Goal: Task Accomplishment & Management: Use online tool/utility

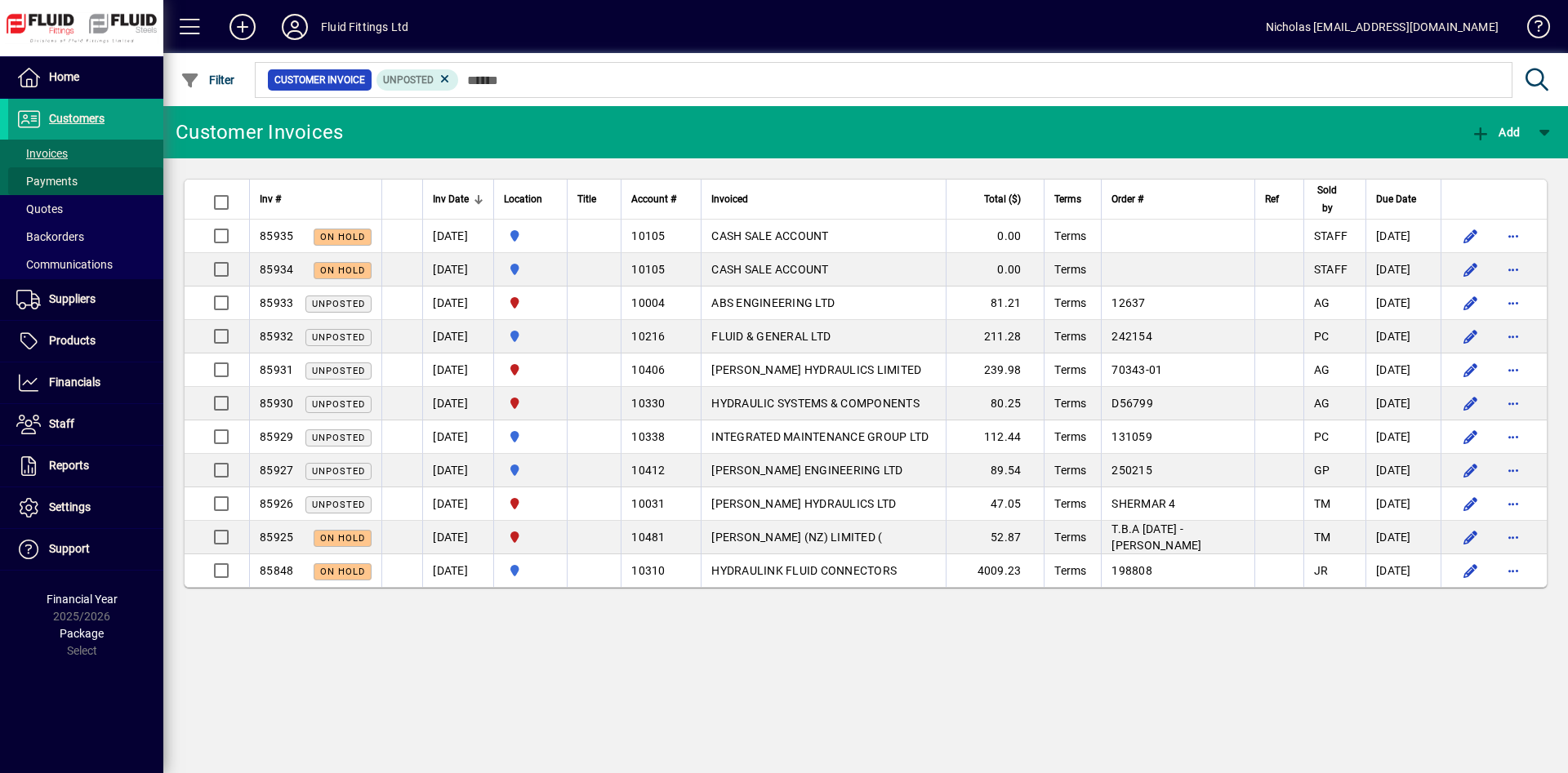
click at [96, 178] on span at bounding box center [85, 181] width 155 height 39
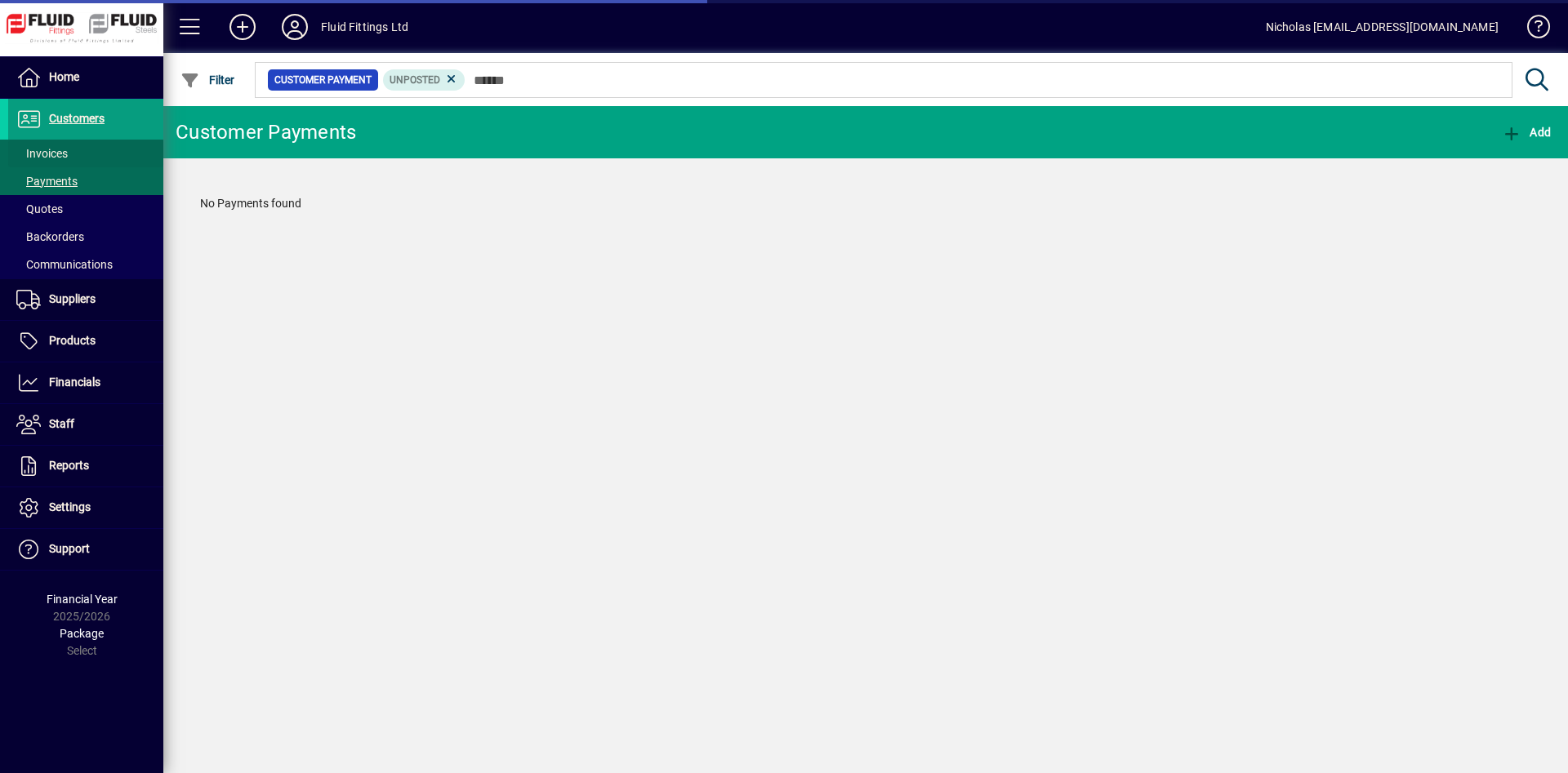
click at [101, 156] on span at bounding box center [85, 153] width 155 height 39
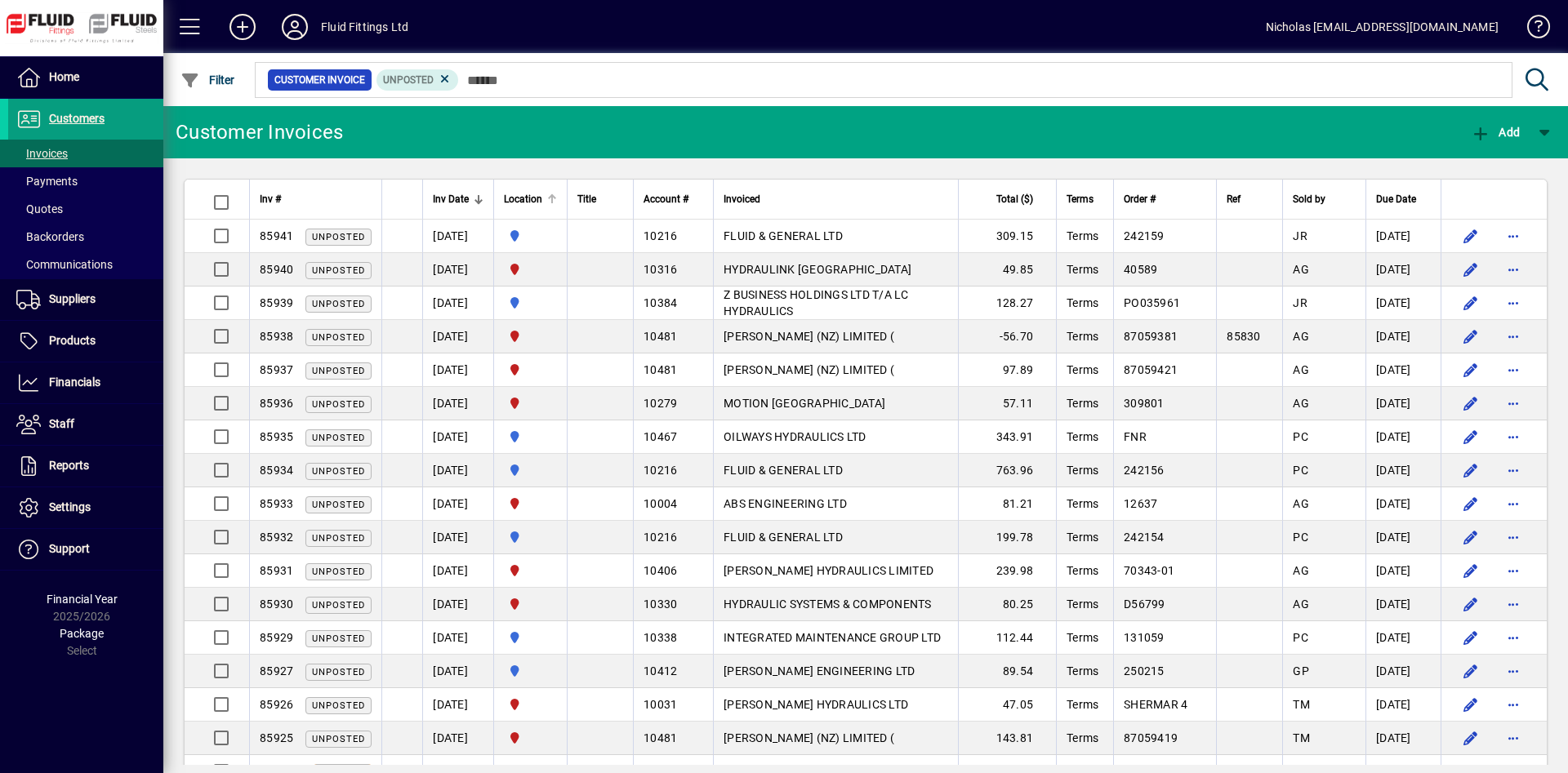
click at [557, 197] on div at bounding box center [552, 199] width 10 height 10
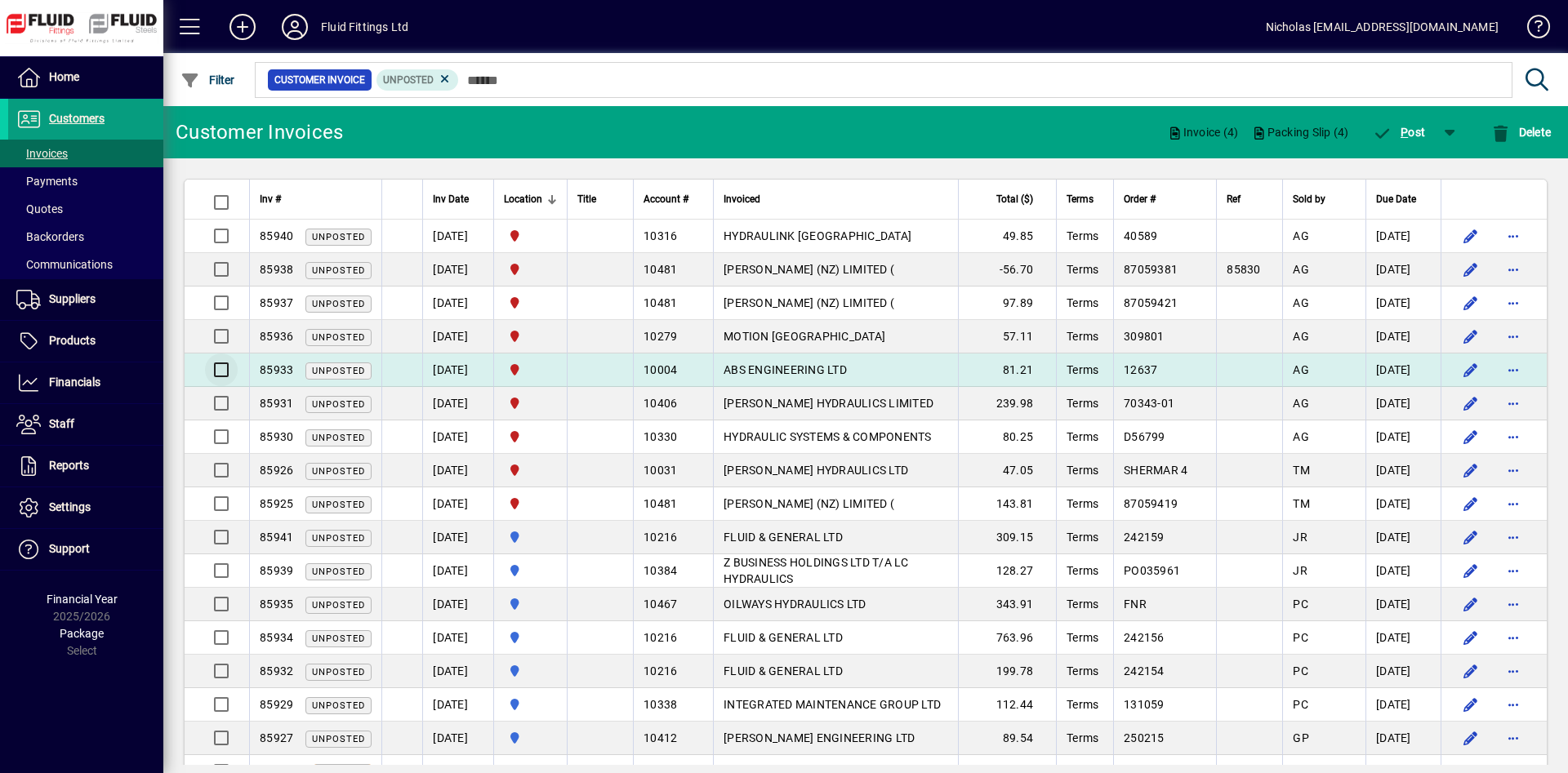
click at [226, 356] on div at bounding box center [218, 370] width 39 height 39
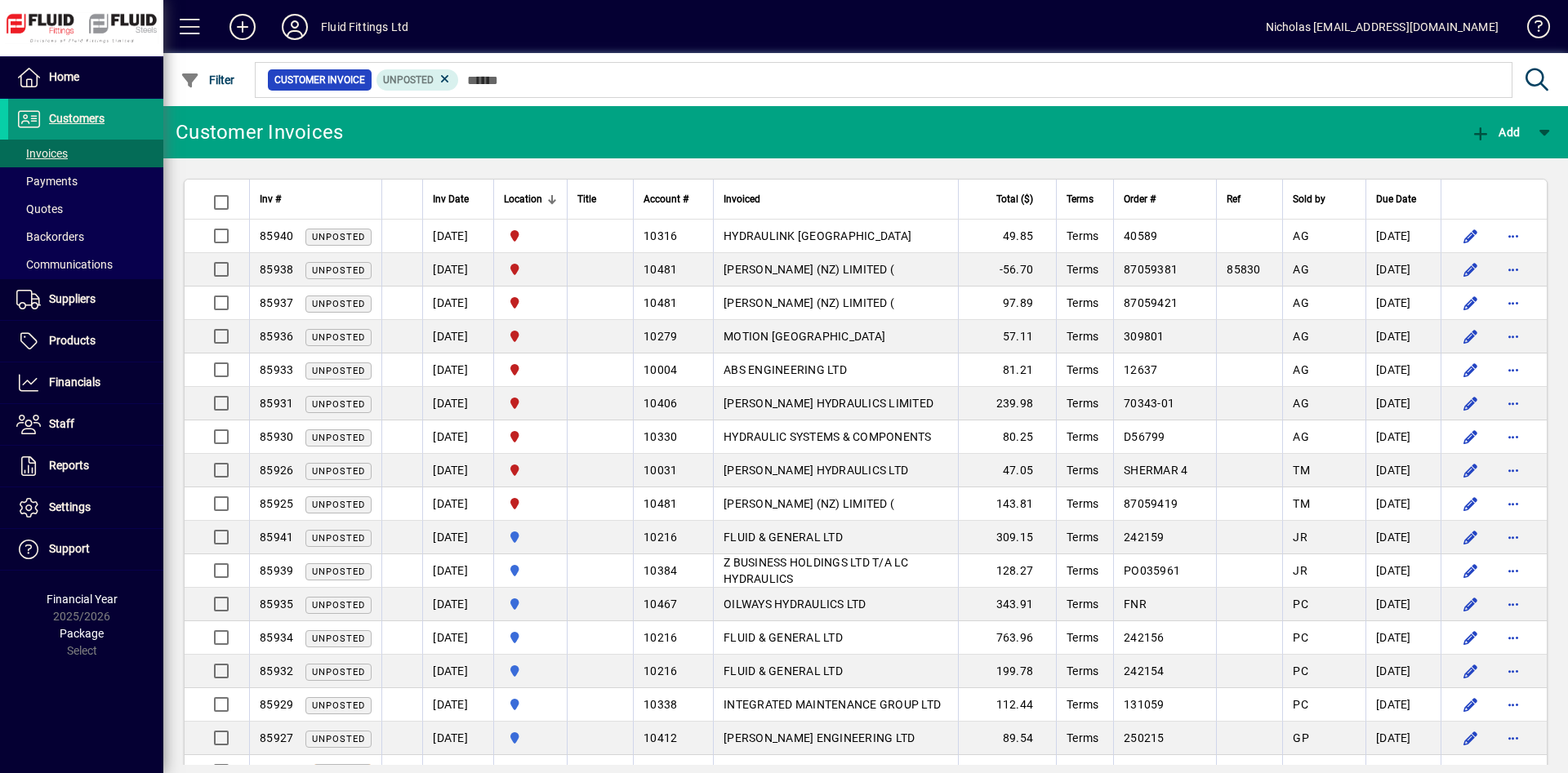
click at [135, 126] on span at bounding box center [85, 119] width 155 height 39
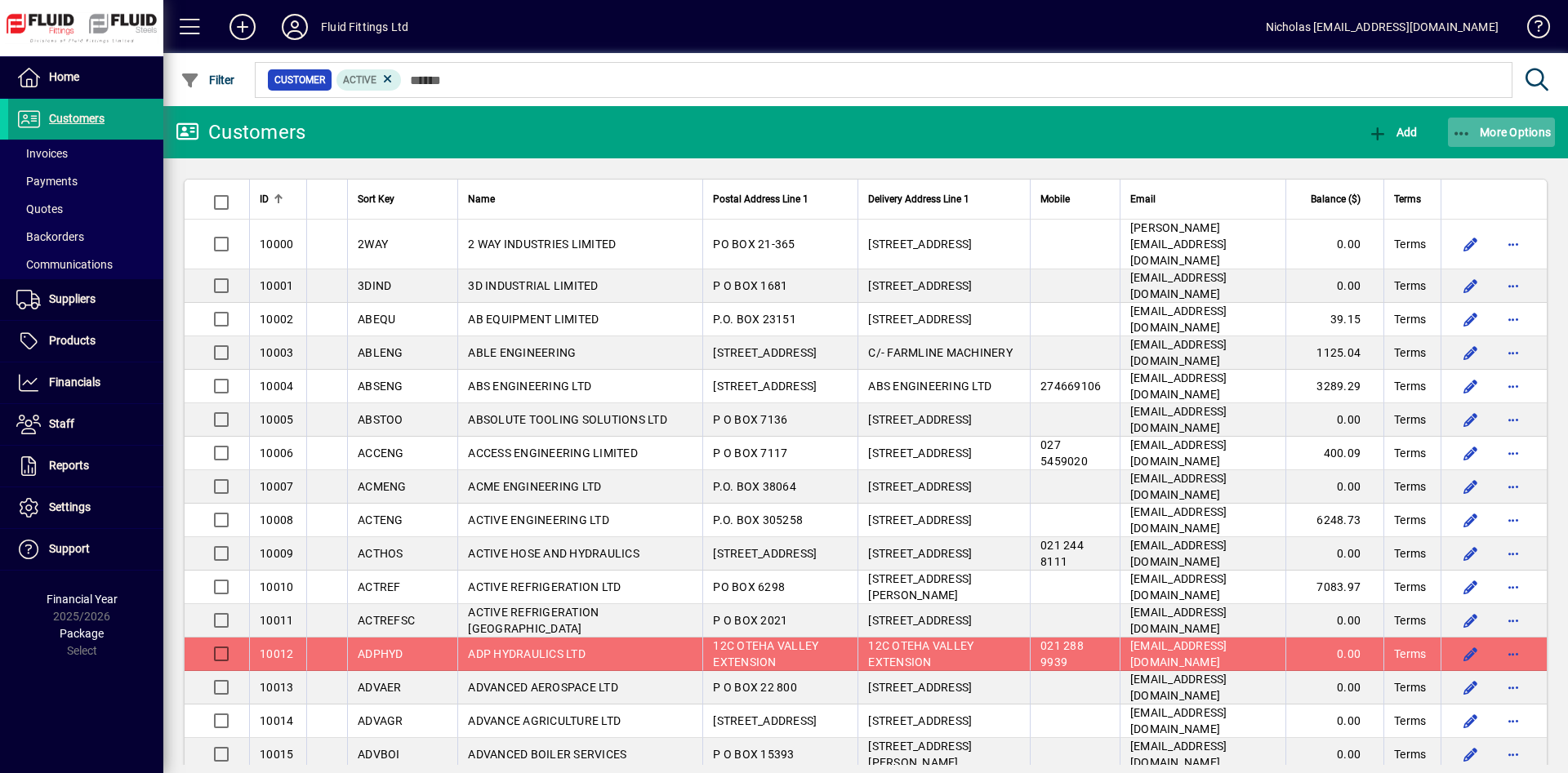
click at [1507, 131] on span "More Options" at bounding box center [1501, 132] width 100 height 13
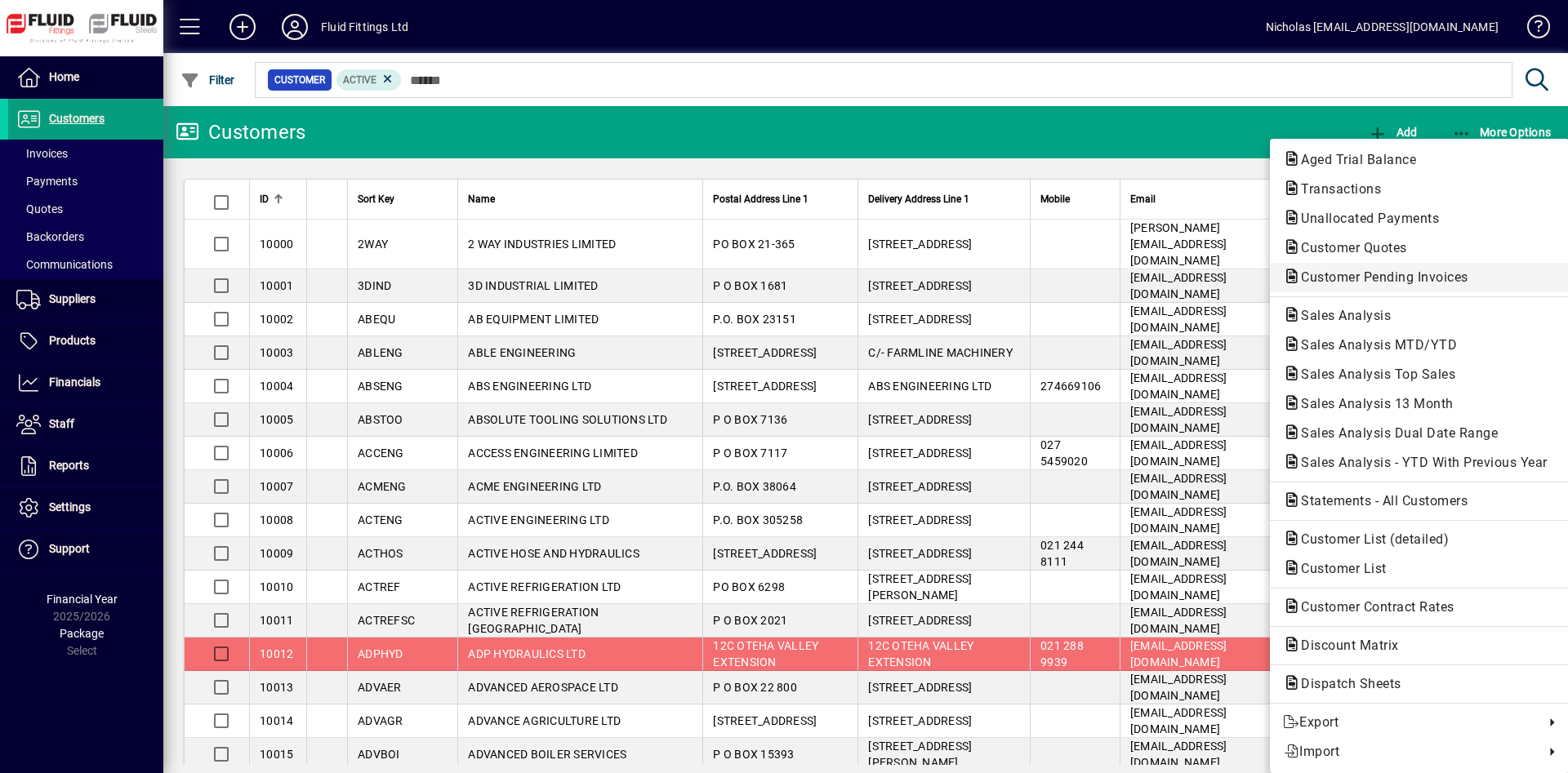
click at [1451, 272] on span "Customer Pending Invoices" at bounding box center [1379, 278] width 194 height 16
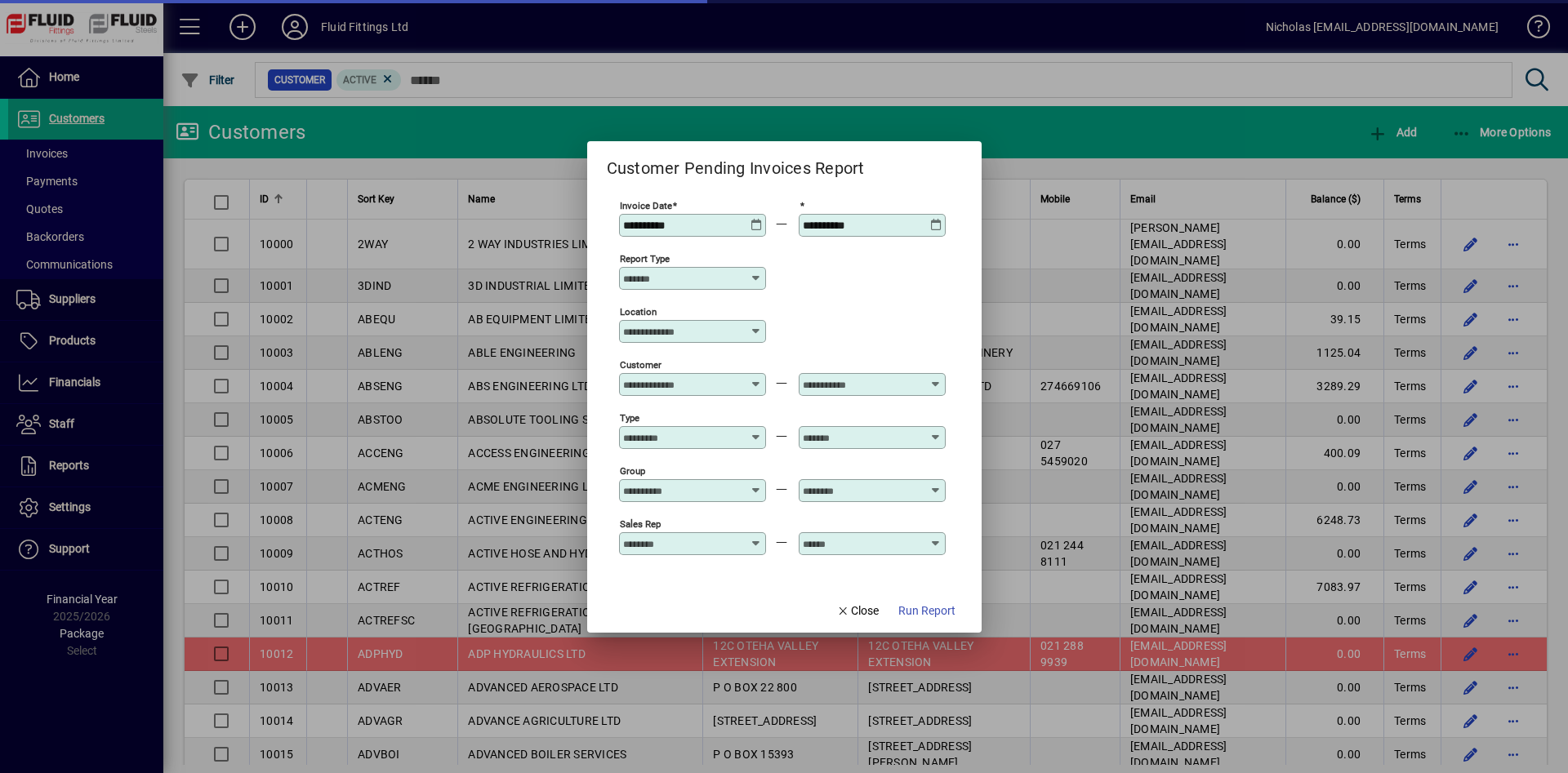
click at [704, 333] on input "Location" at bounding box center [685, 331] width 126 height 13
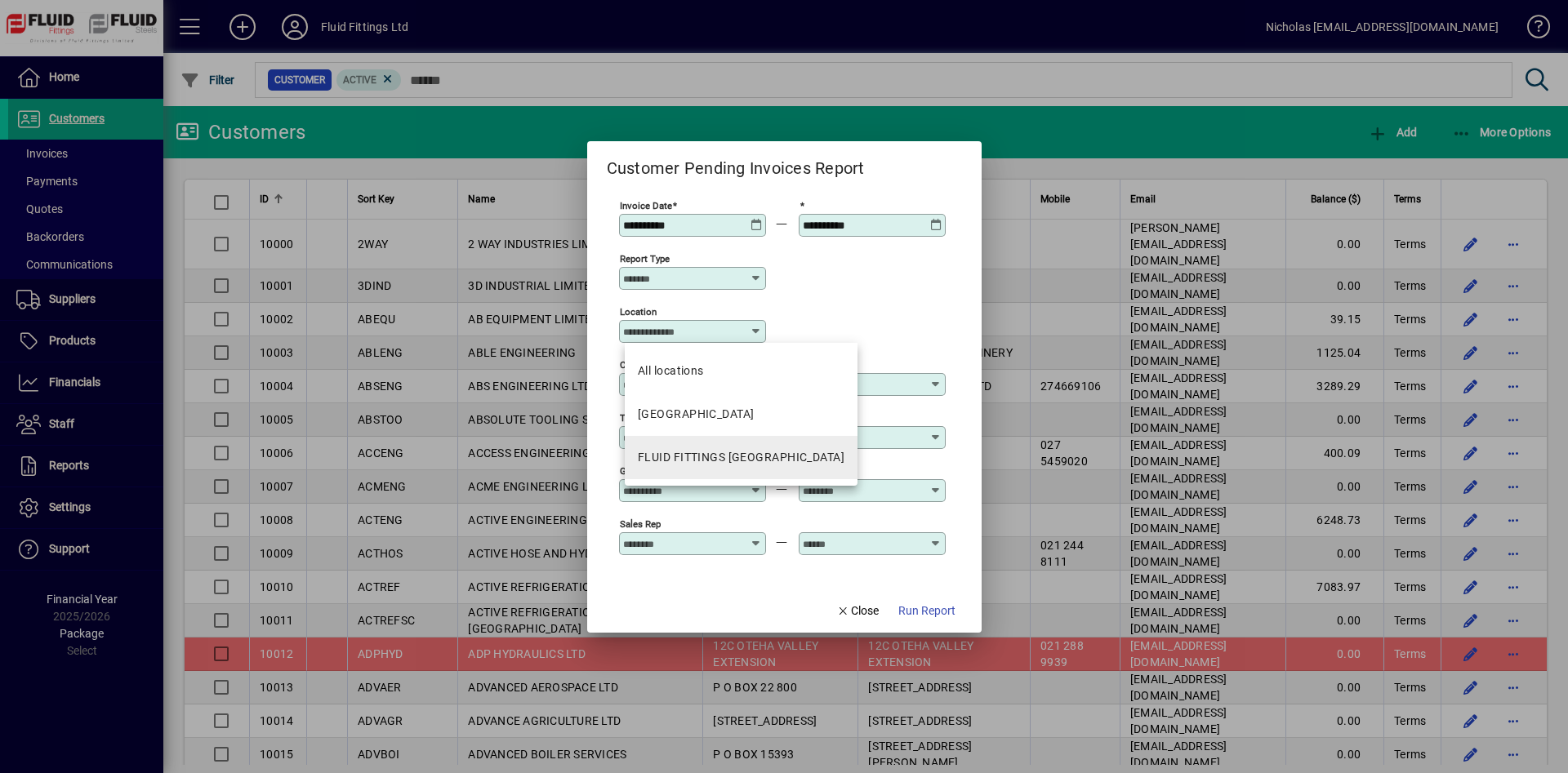
click at [778, 470] on mat-option "FLUID FITTINGS [GEOGRAPHIC_DATA]" at bounding box center [740, 457] width 233 height 43
type input "**********"
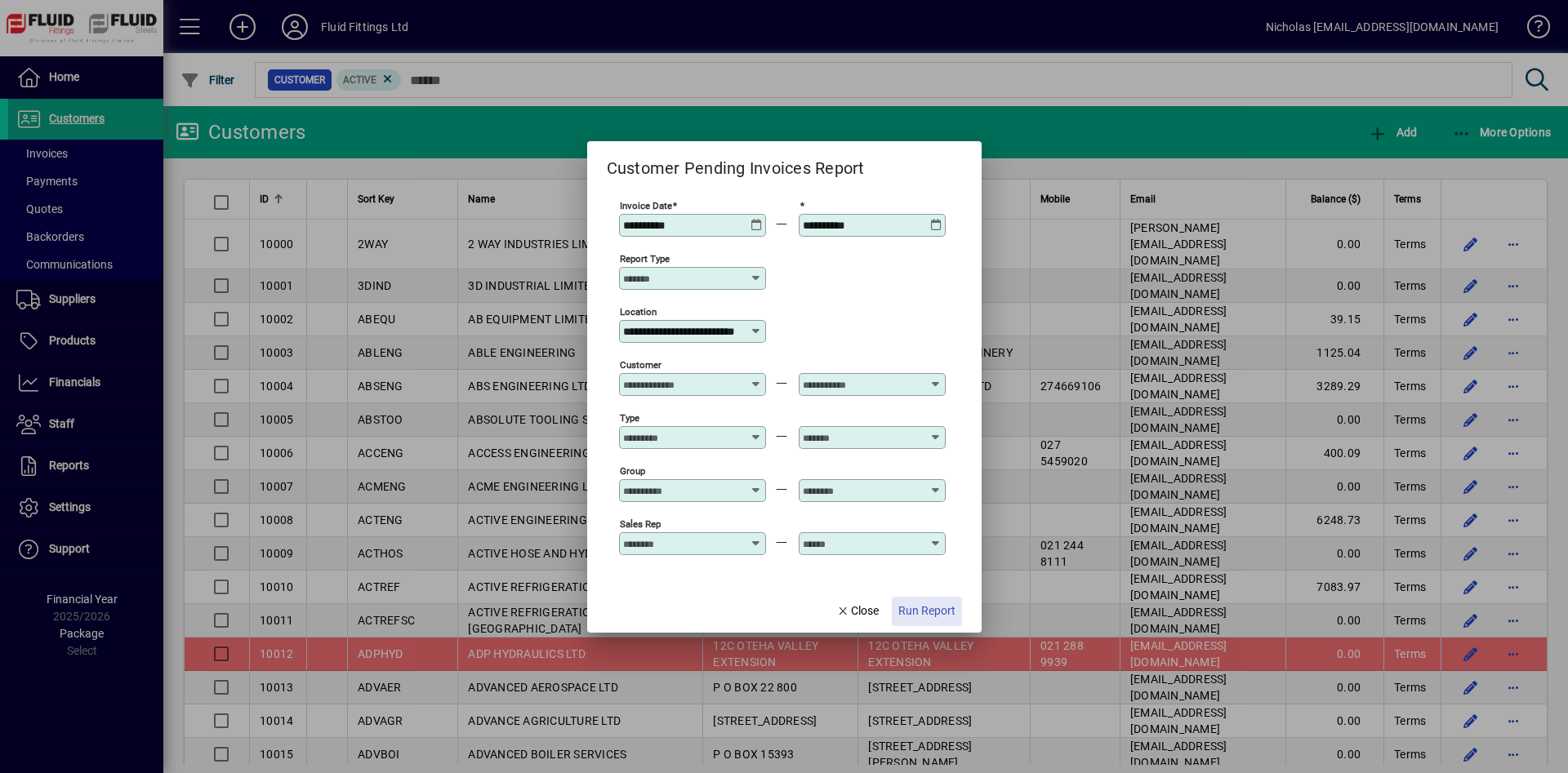
click at [930, 601] on span "button" at bounding box center [926, 611] width 70 height 39
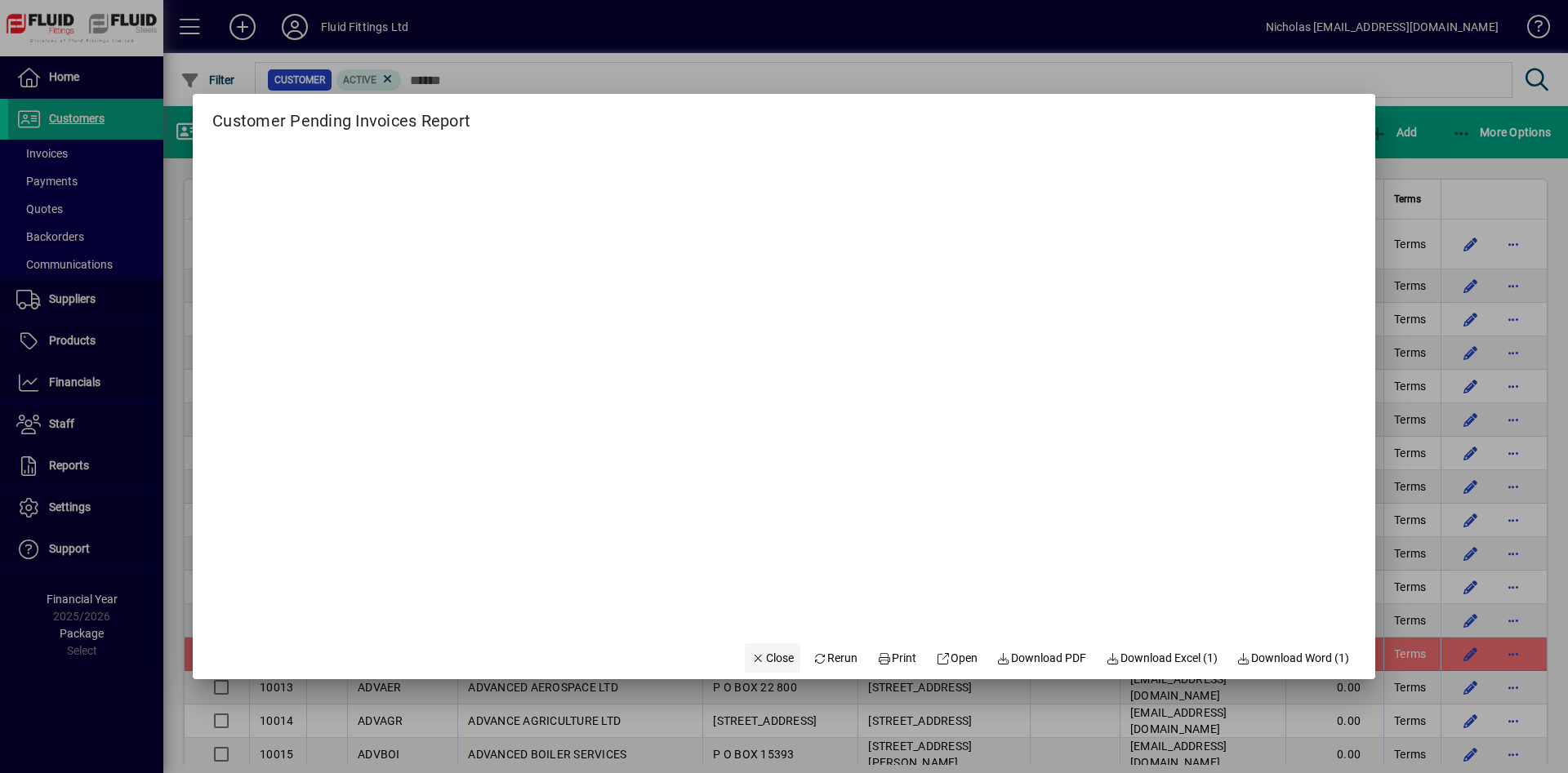
click at [765, 660] on span "Close" at bounding box center [772, 658] width 42 height 17
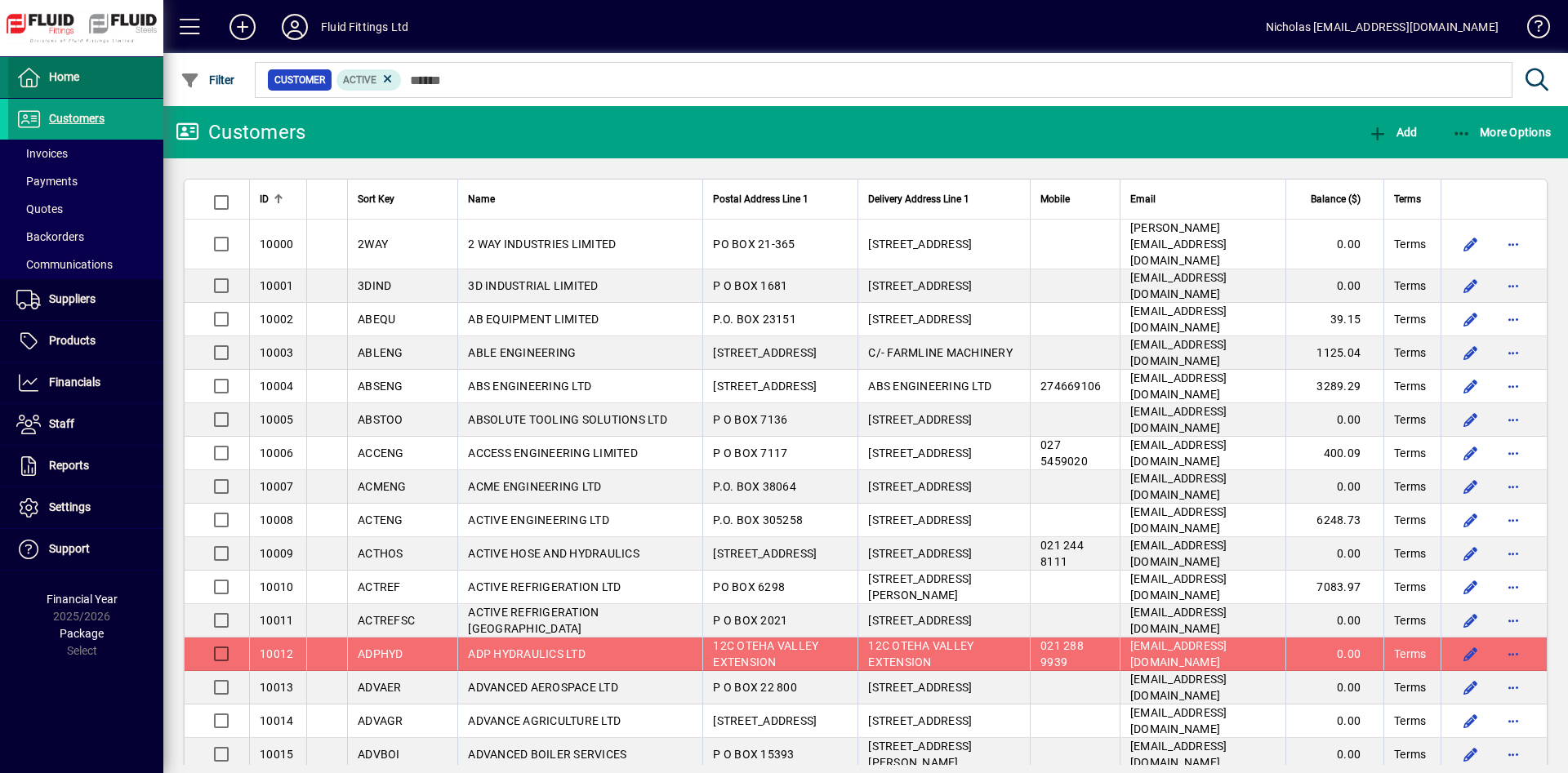
click at [120, 84] on span at bounding box center [85, 78] width 155 height 39
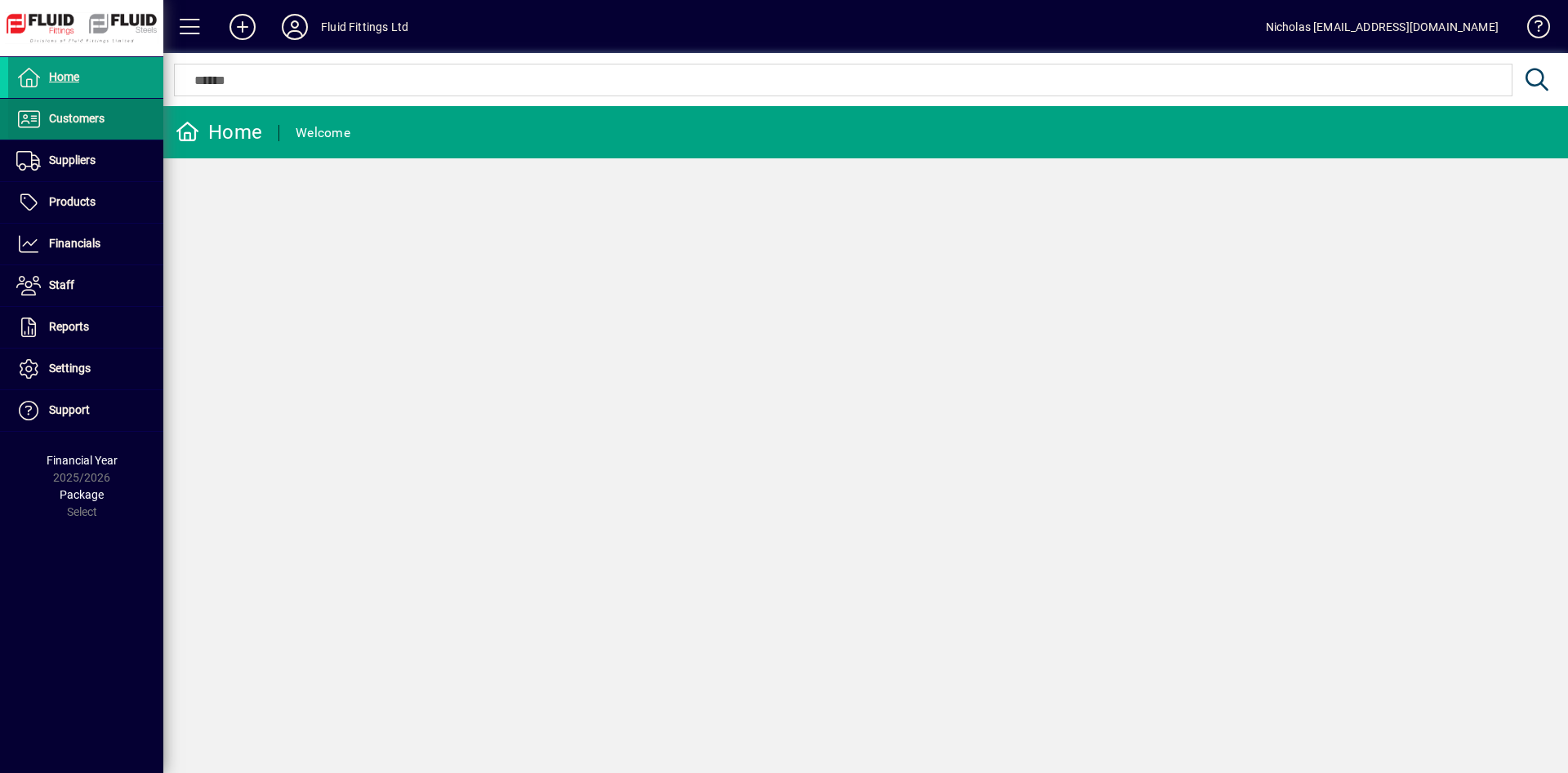
click at [83, 134] on span at bounding box center [85, 119] width 155 height 39
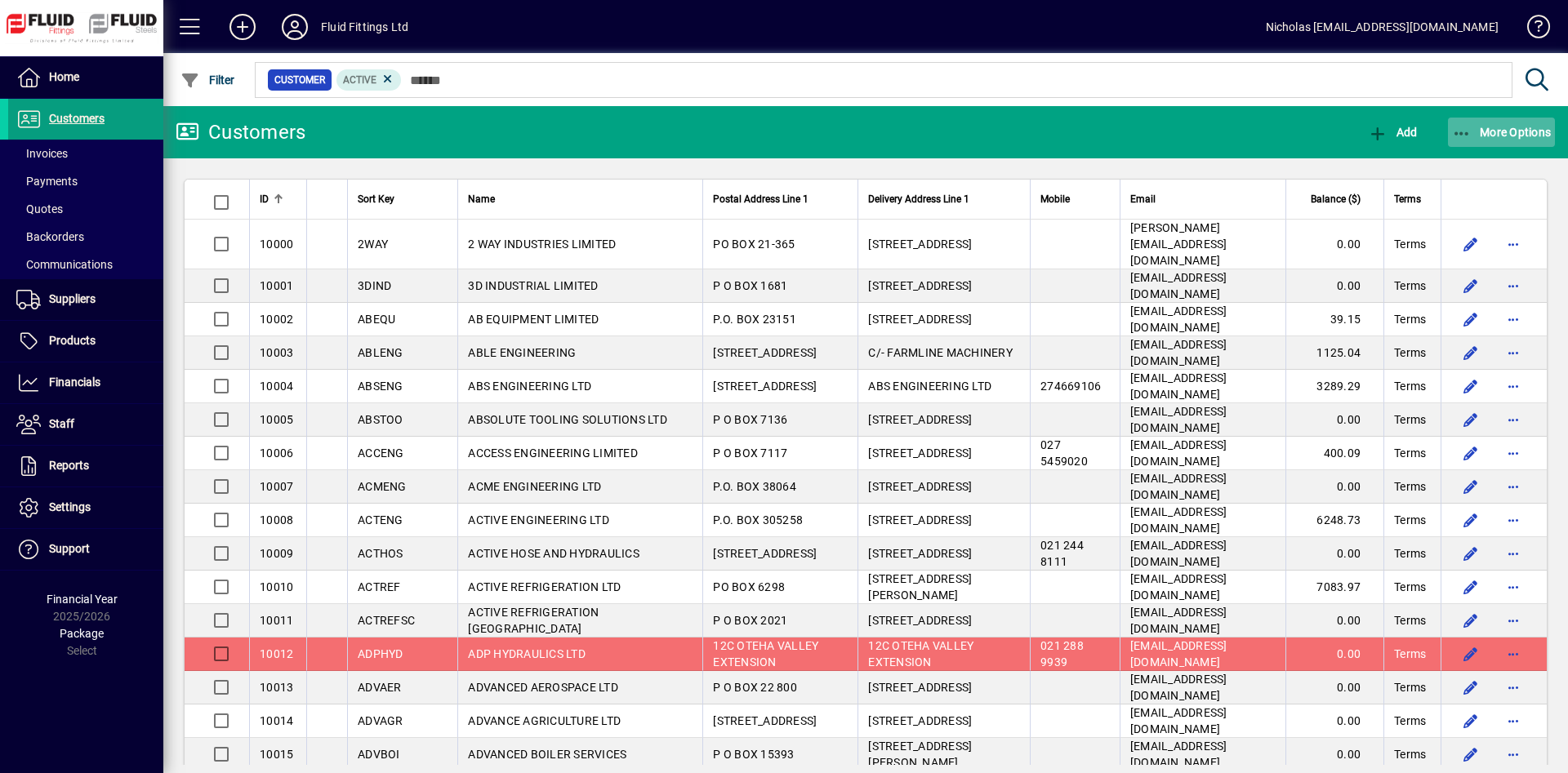
click at [1490, 123] on span "button" at bounding box center [1502, 132] width 108 height 39
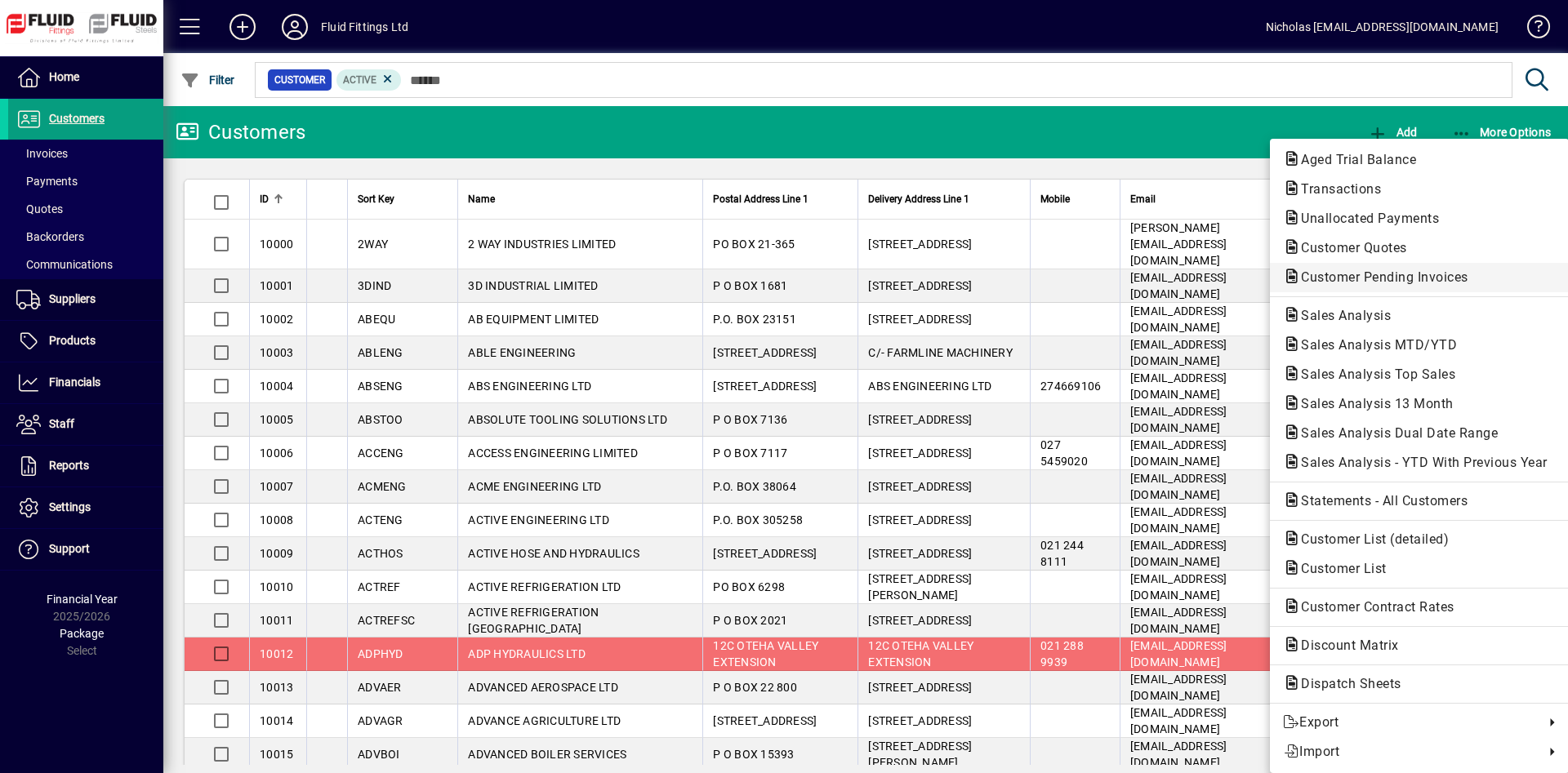
click at [1461, 272] on span "Customer Pending Invoices" at bounding box center [1379, 278] width 194 height 16
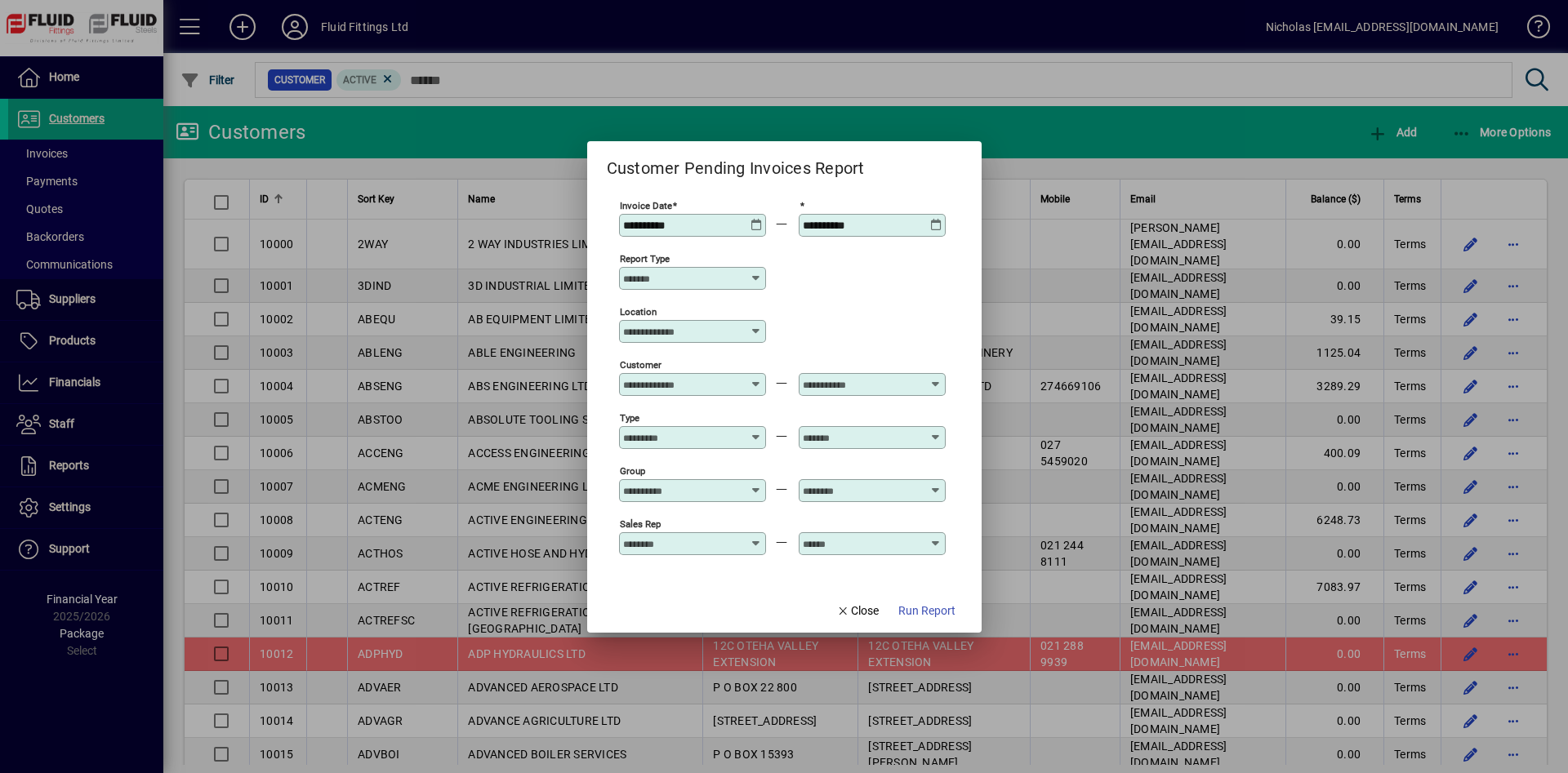
click at [693, 327] on input "Location" at bounding box center [685, 331] width 126 height 13
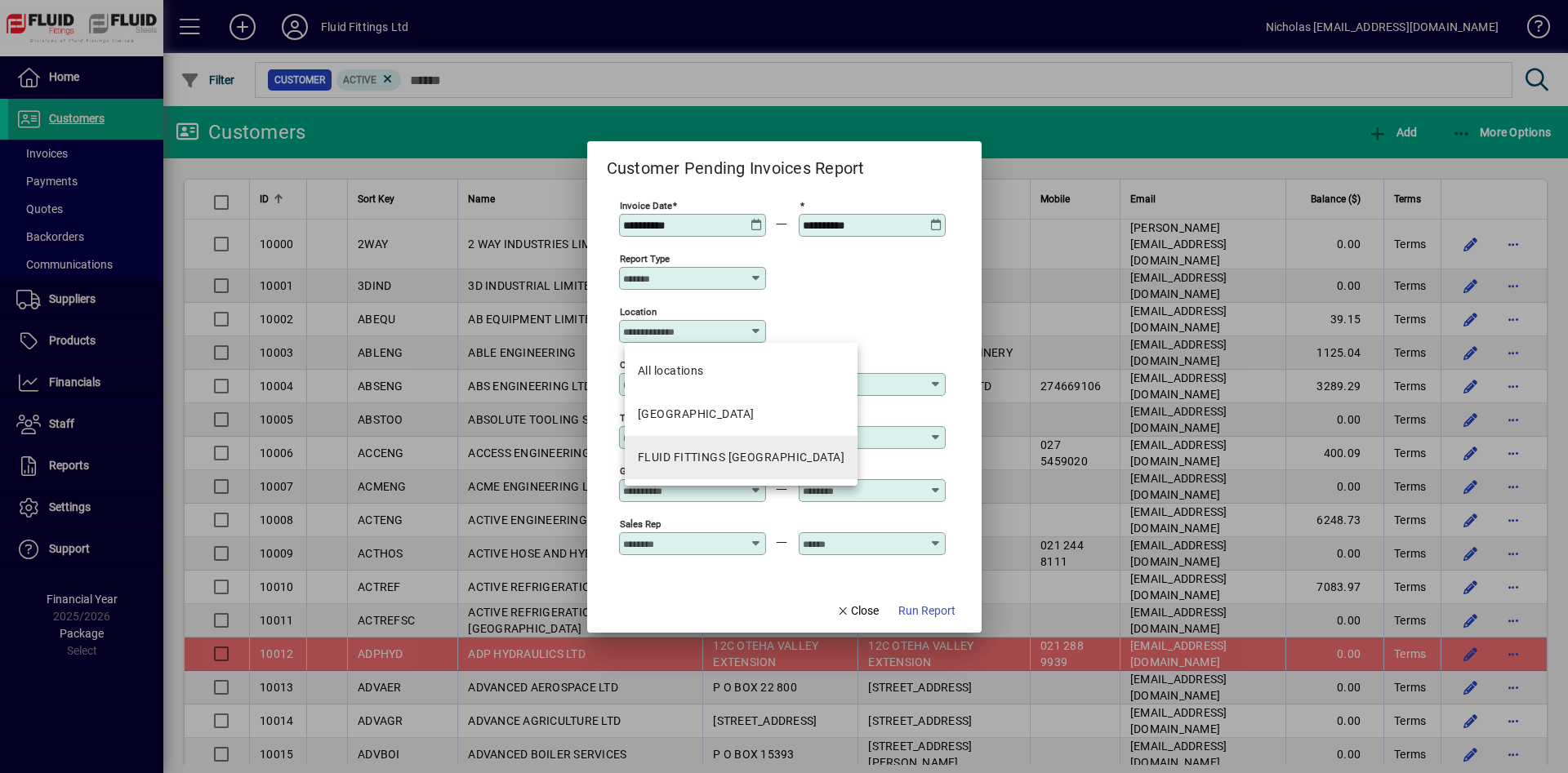
click at [753, 452] on div "FLUID FITTINGS [GEOGRAPHIC_DATA]" at bounding box center [741, 457] width 207 height 17
type input "**********"
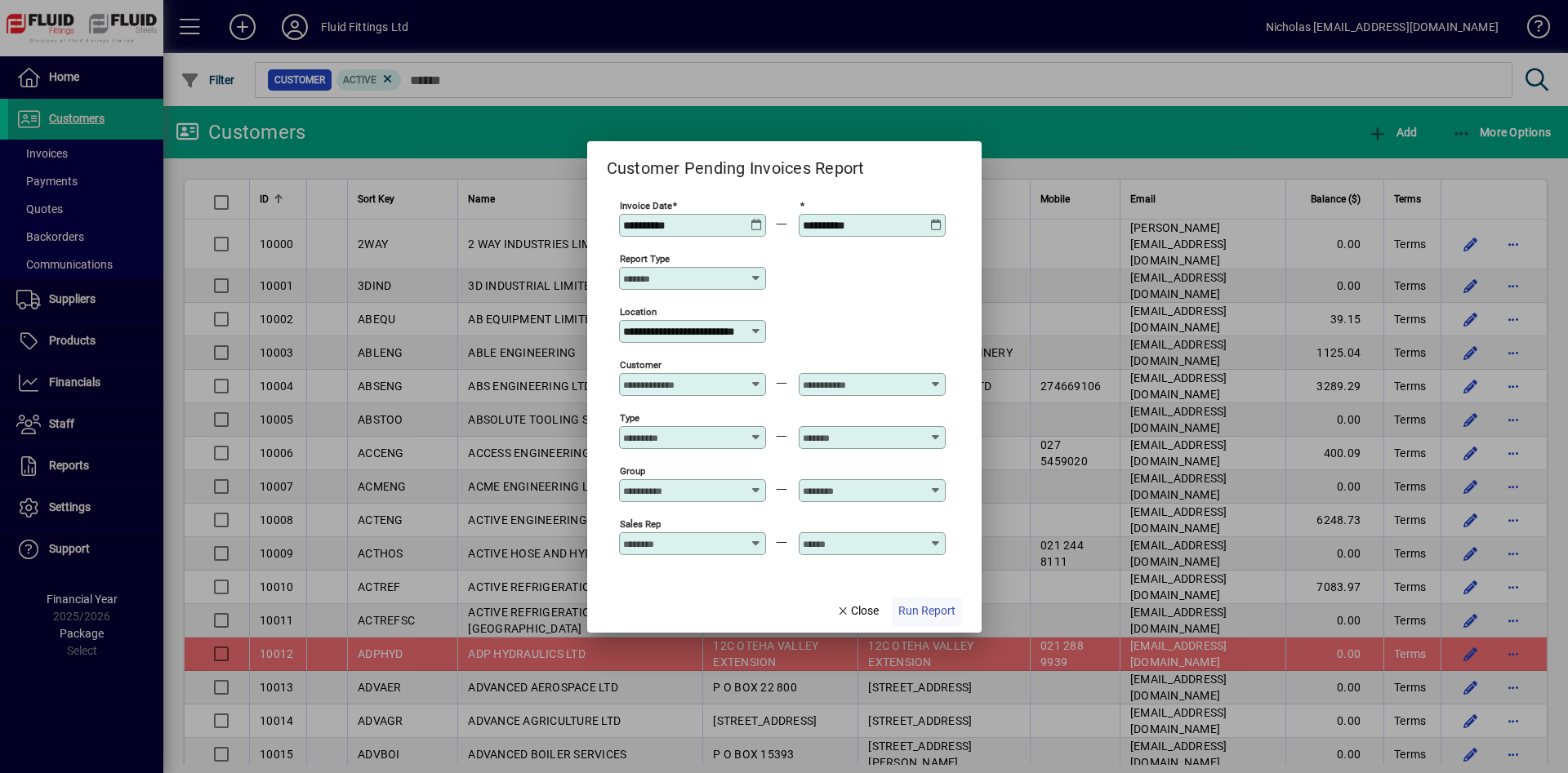
click at [936, 601] on span "button" at bounding box center [926, 611] width 70 height 39
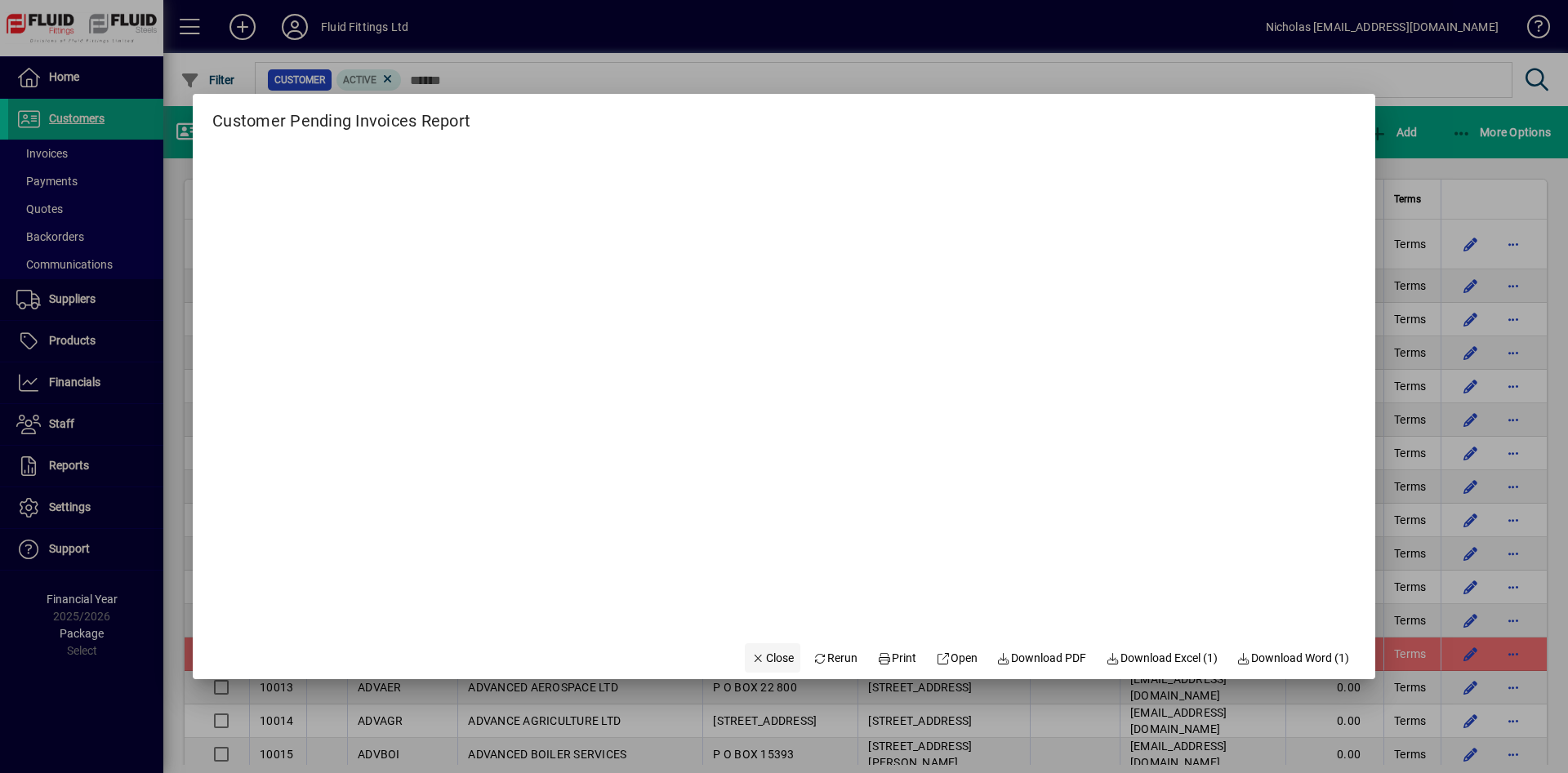
click at [758, 665] on span "Close" at bounding box center [772, 658] width 42 height 17
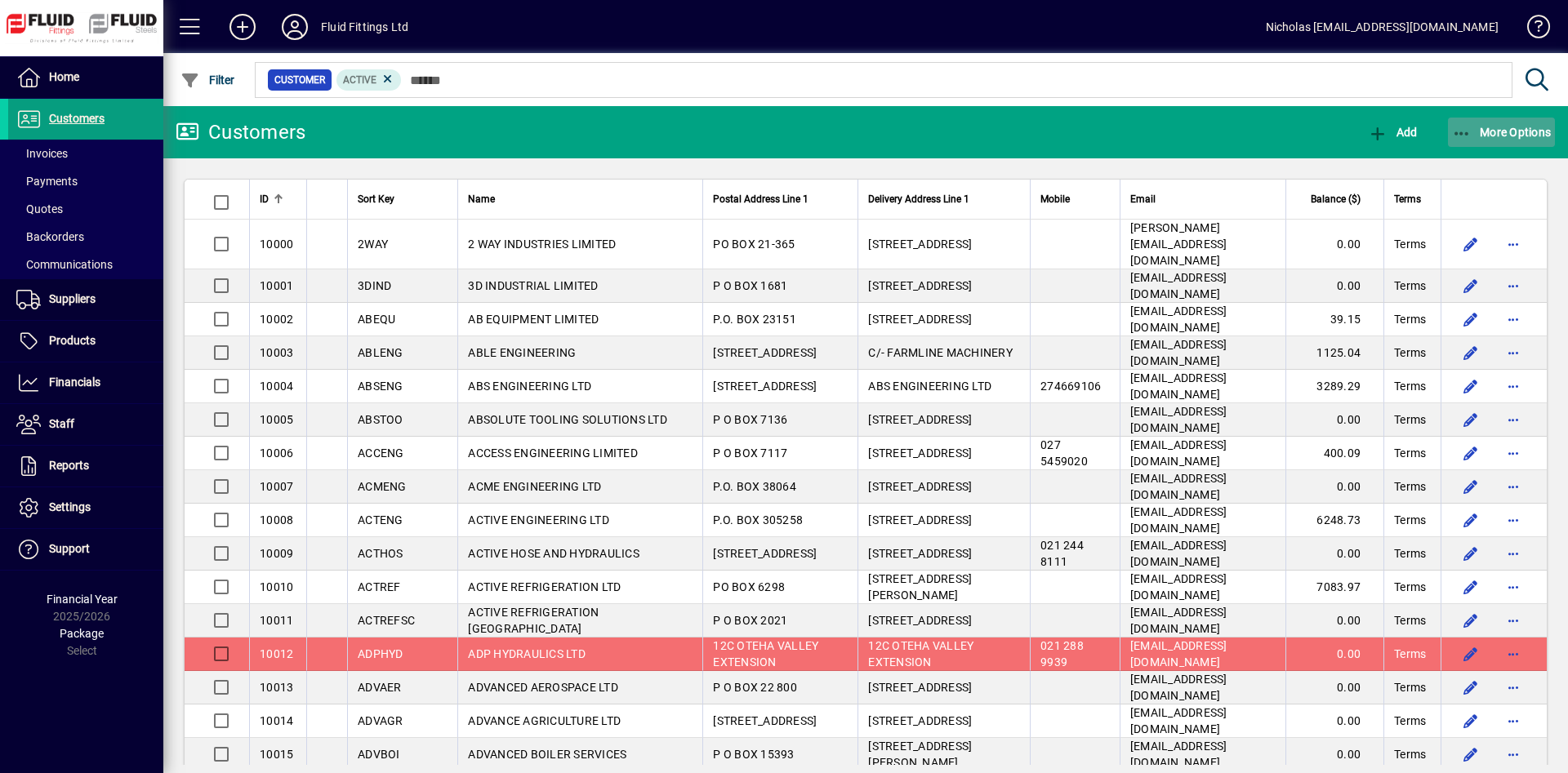
click at [1508, 145] on span "button" at bounding box center [1502, 132] width 108 height 39
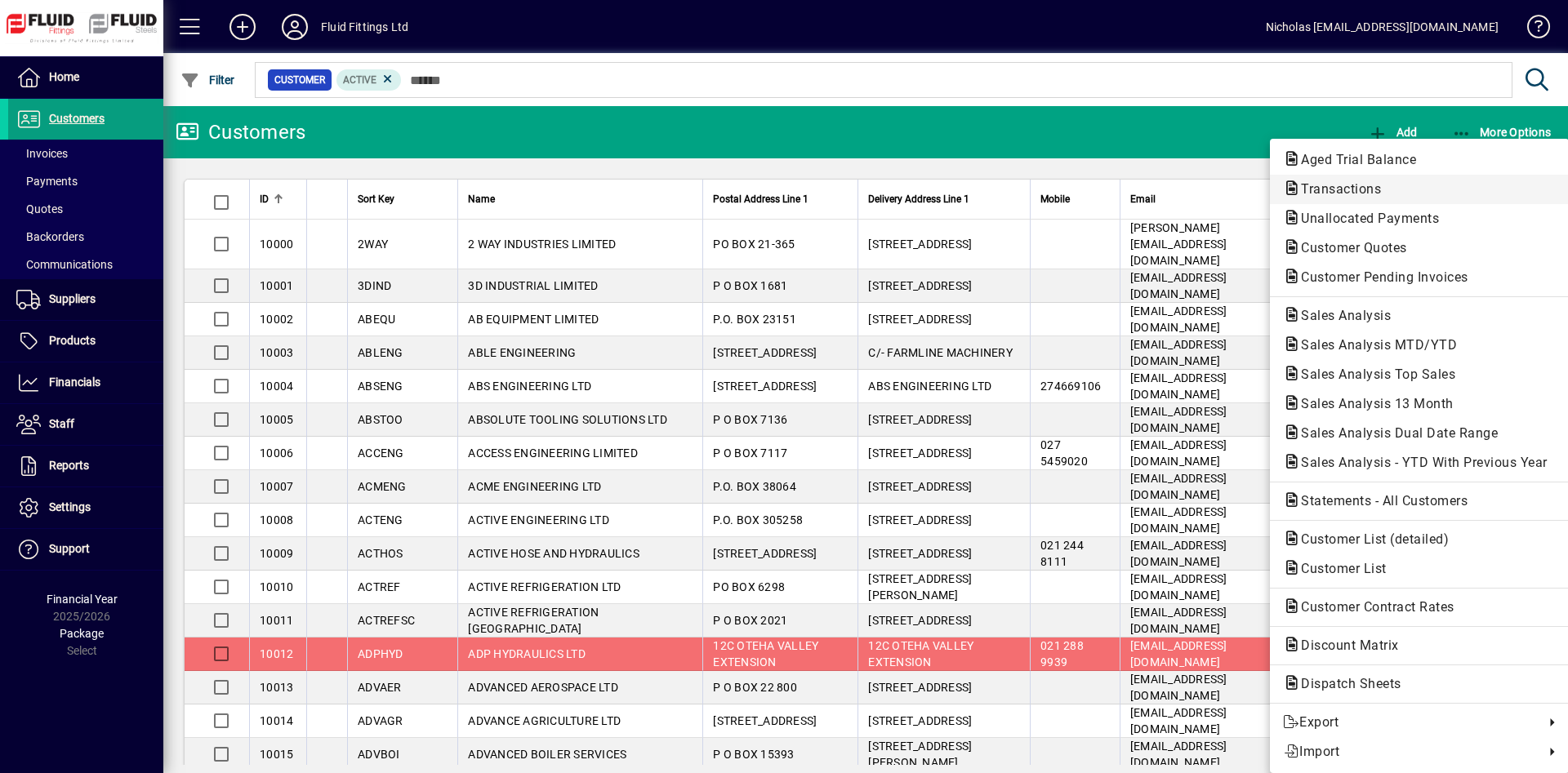
click at [1448, 185] on span "Transactions" at bounding box center [1419, 189] width 272 height 19
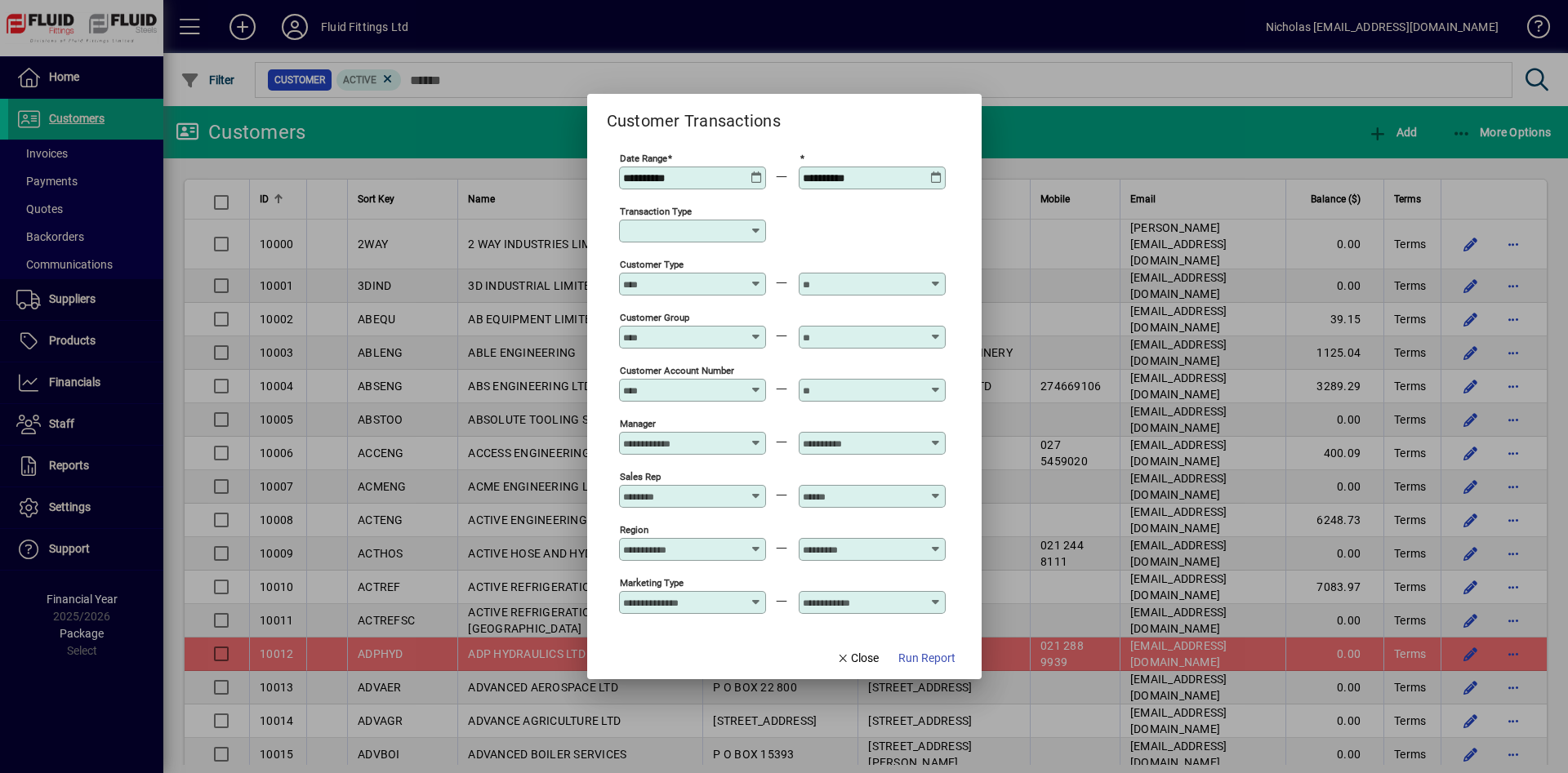
click at [693, 240] on div "Transaction Type" at bounding box center [692, 231] width 147 height 23
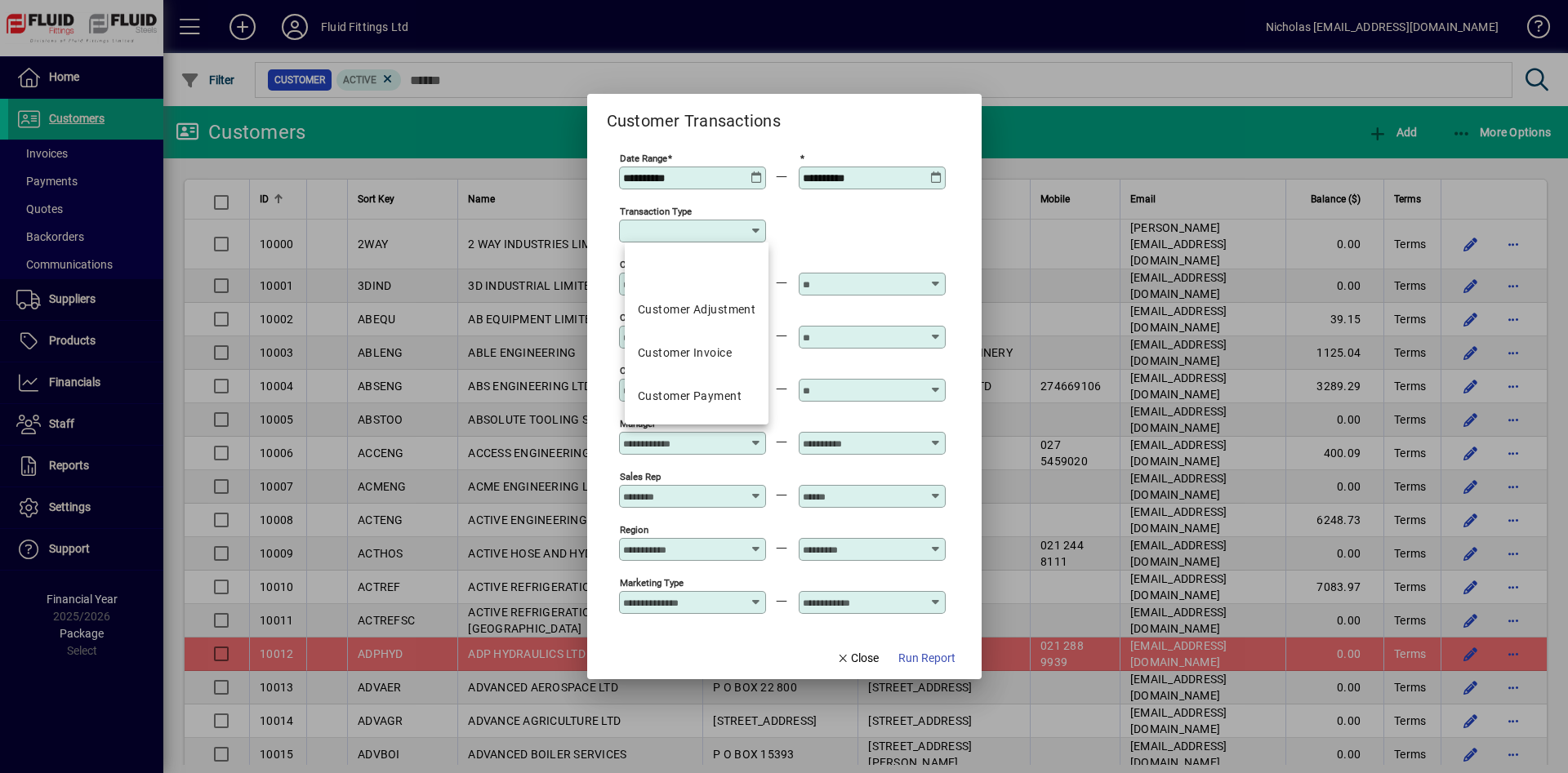
click at [721, 348] on div "Customer Invoice" at bounding box center [685, 353] width 94 height 17
type input "**********"
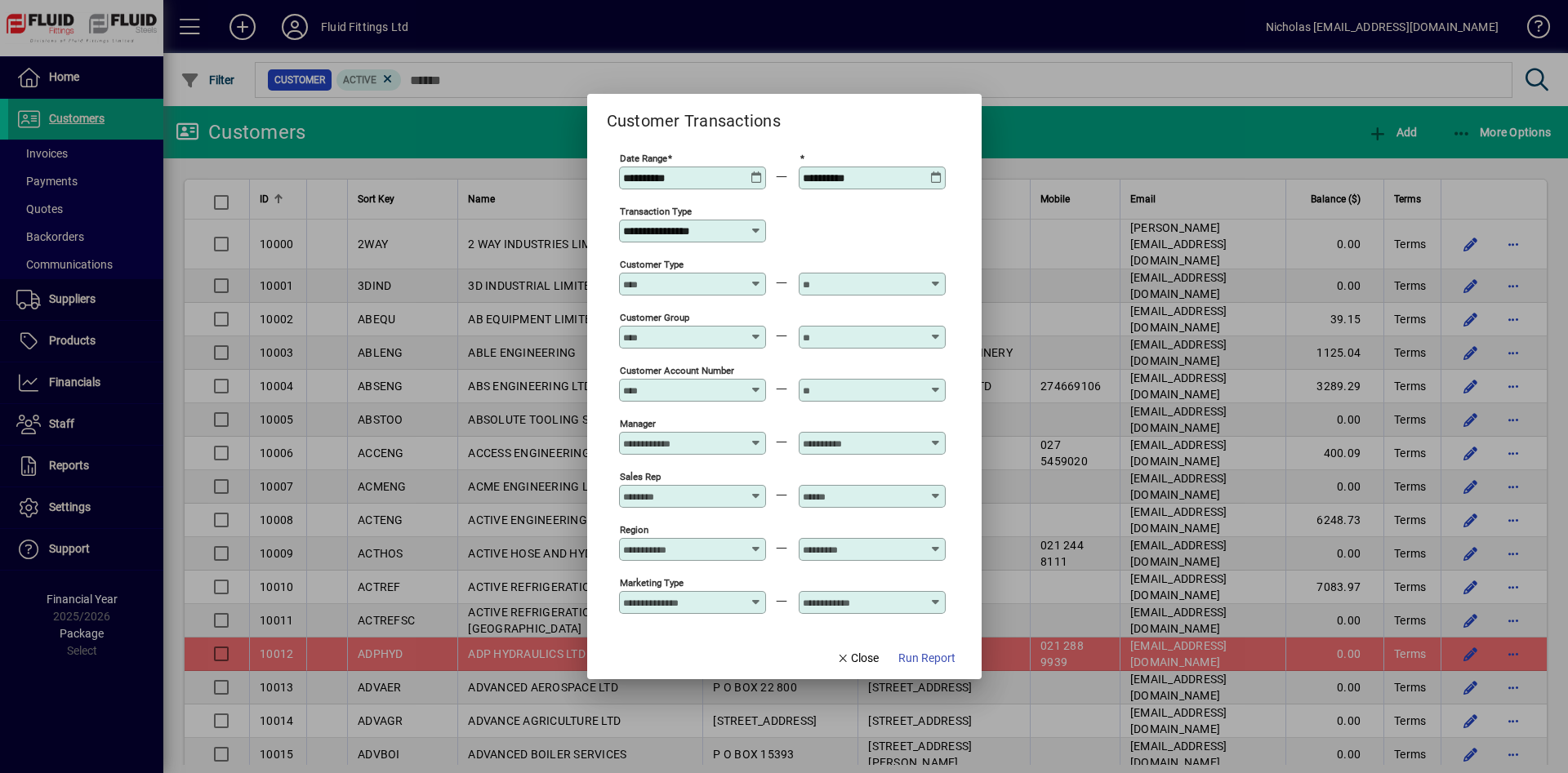
scroll to position [119, 0]
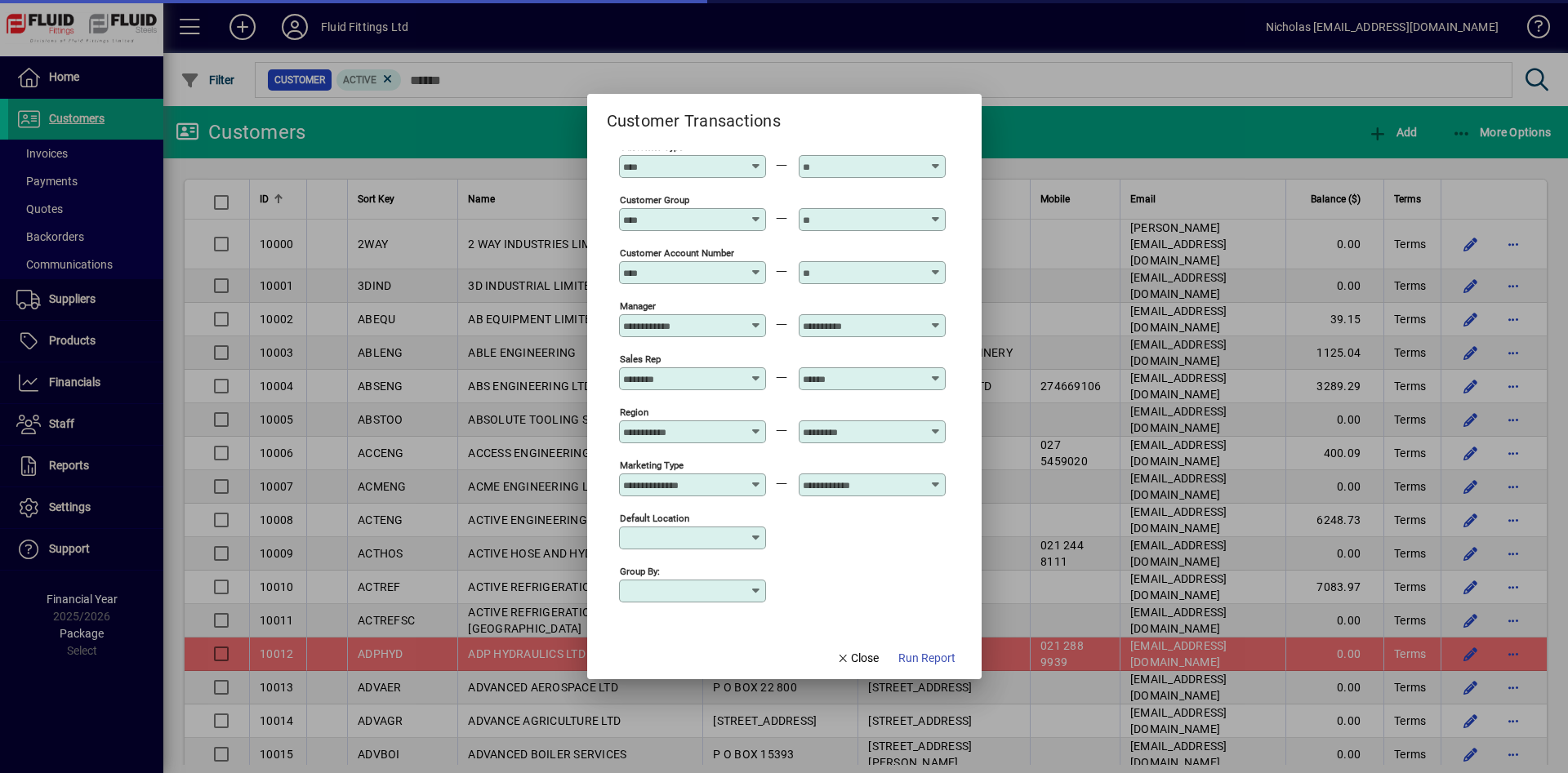
click at [704, 550] on div at bounding box center [692, 558] width 147 height 18
click at [703, 538] on input "Default Location" at bounding box center [685, 538] width 126 height 13
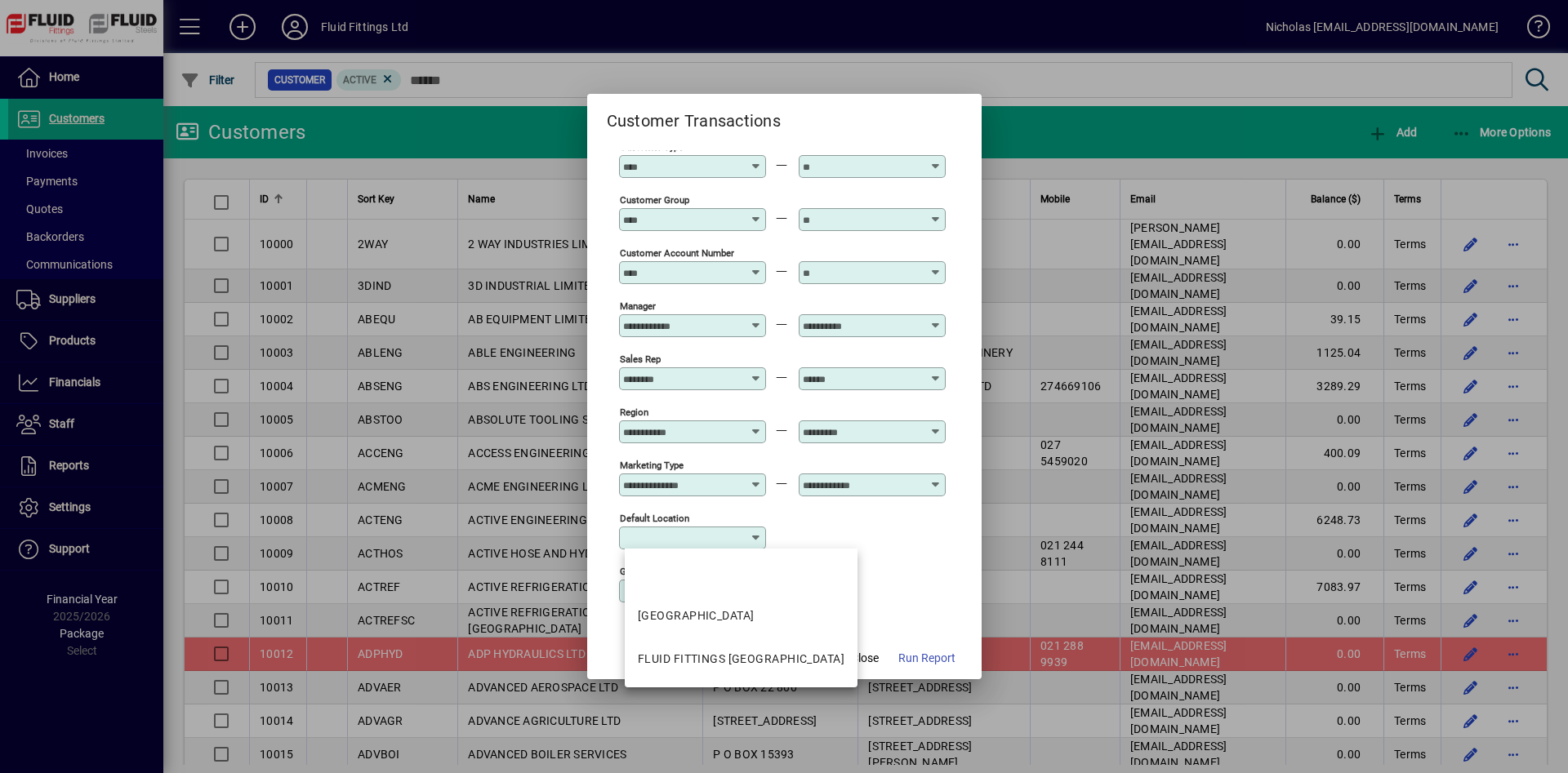
click at [753, 650] on mat-option "FLUID FITTINGS [GEOGRAPHIC_DATA]" at bounding box center [740, 659] width 233 height 43
type input "**********"
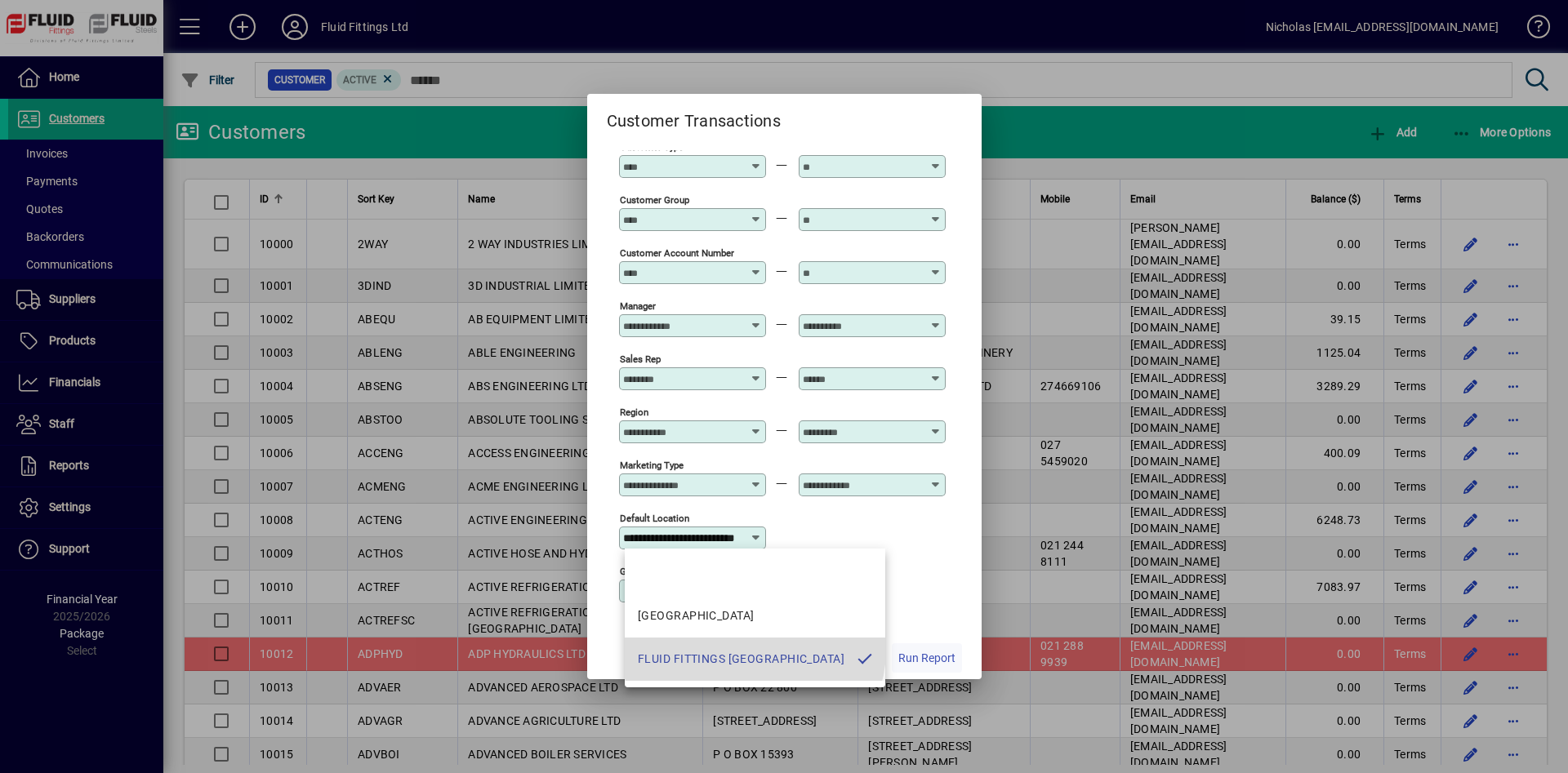
scroll to position [0, 49]
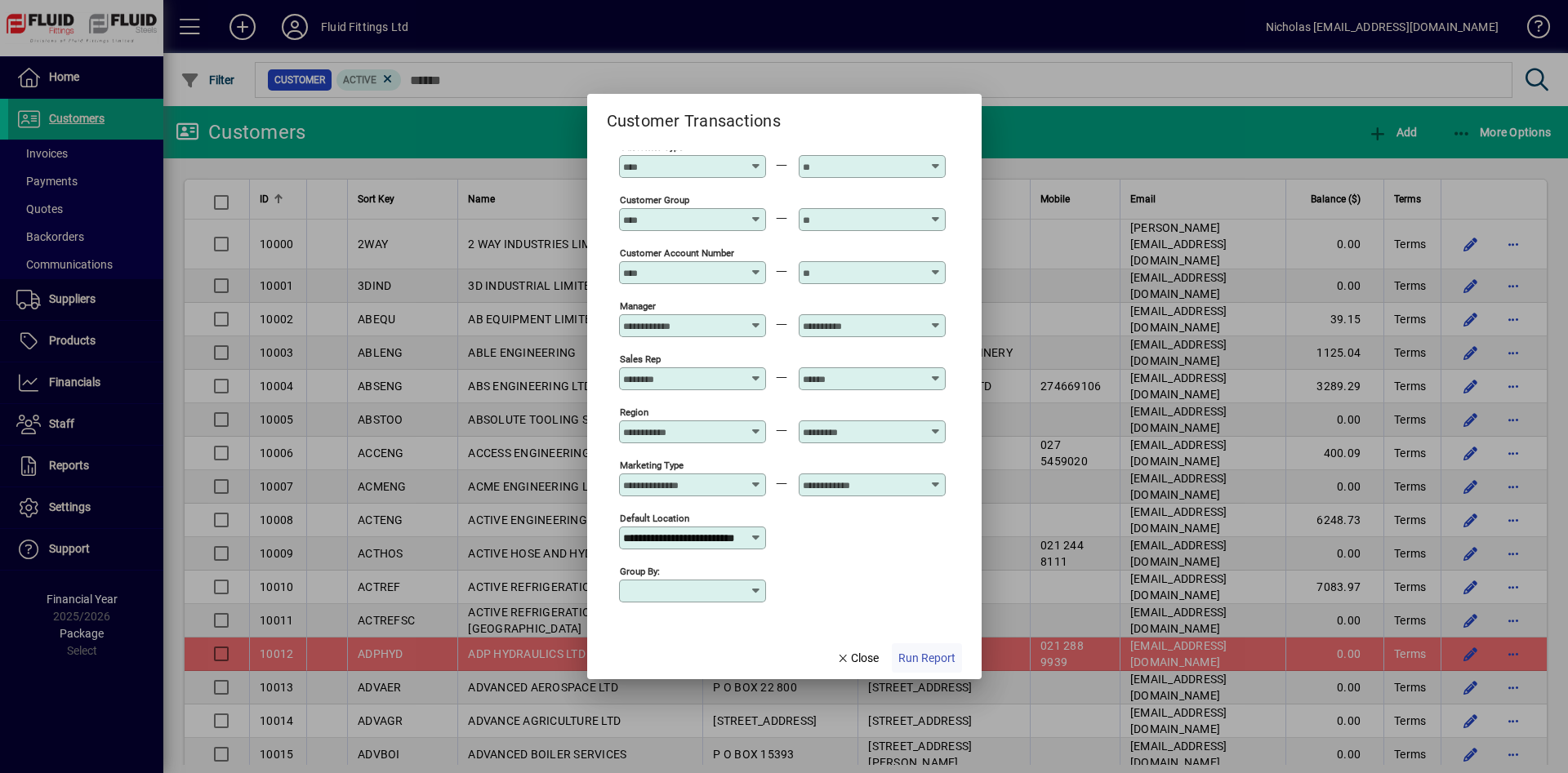
click at [929, 663] on span "Run Report" at bounding box center [927, 658] width 57 height 17
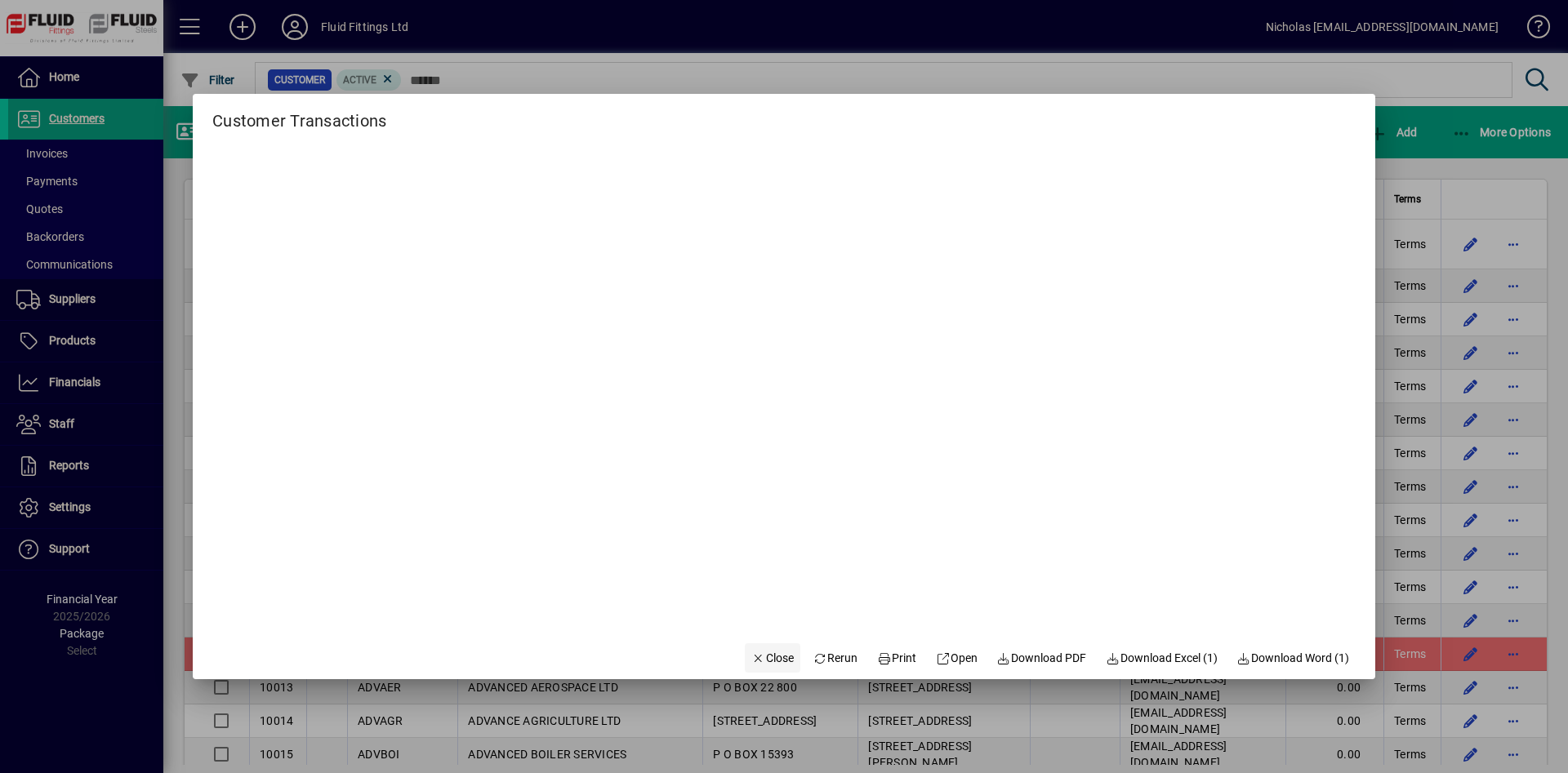
click at [764, 647] on span "button" at bounding box center [772, 658] width 56 height 39
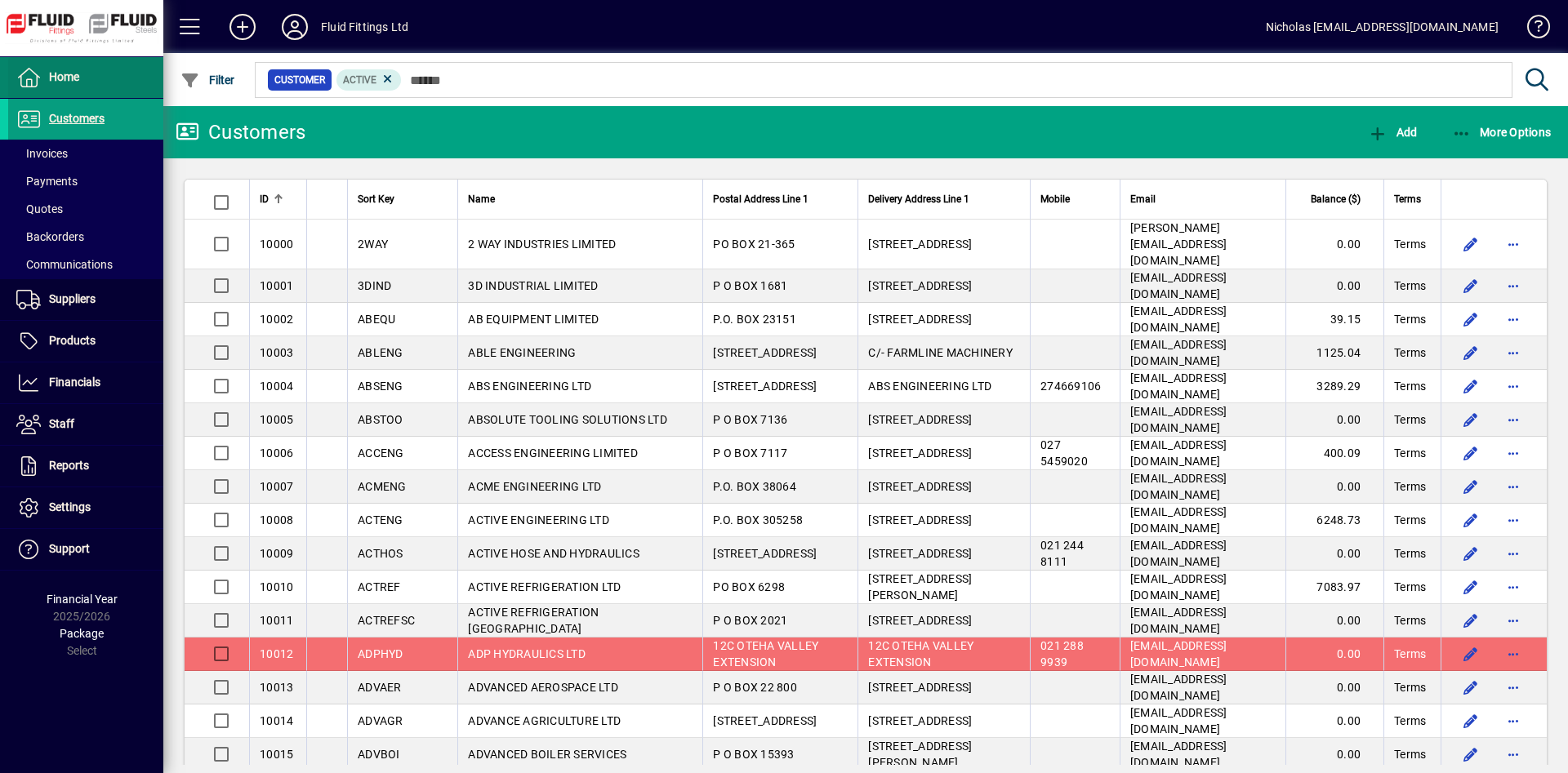
click at [120, 89] on span at bounding box center [85, 78] width 155 height 39
